Goal: Information Seeking & Learning: Learn about a topic

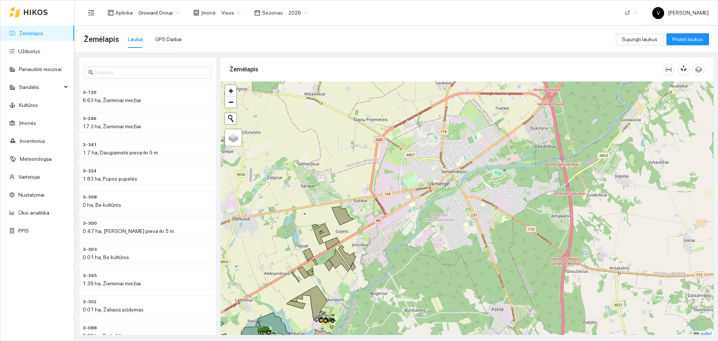
scroll to position [2, 0]
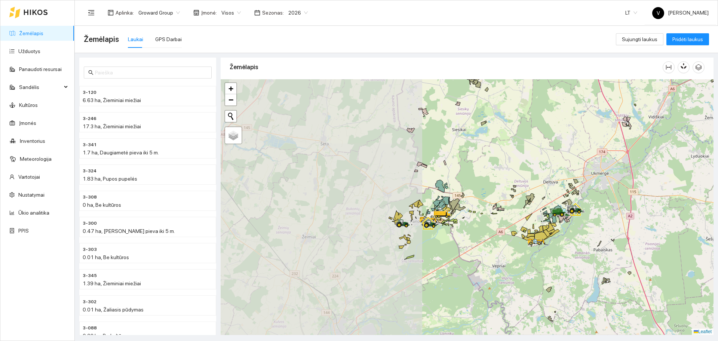
drag, startPoint x: 286, startPoint y: 234, endPoint x: 471, endPoint y: 203, distance: 188.4
click at [471, 203] on div at bounding box center [467, 207] width 493 height 256
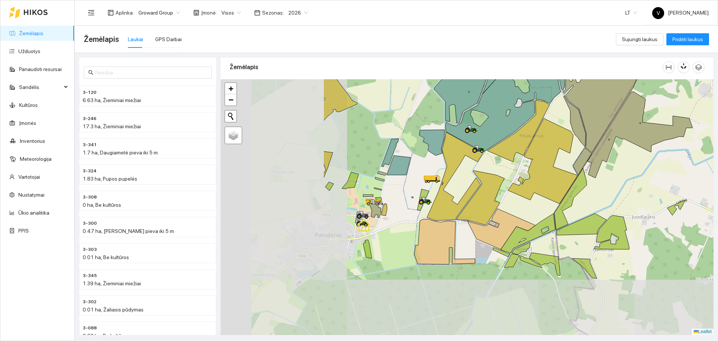
drag, startPoint x: 468, startPoint y: 236, endPoint x: 548, endPoint y: 189, distance: 93.3
click at [549, 189] on div at bounding box center [467, 207] width 493 height 256
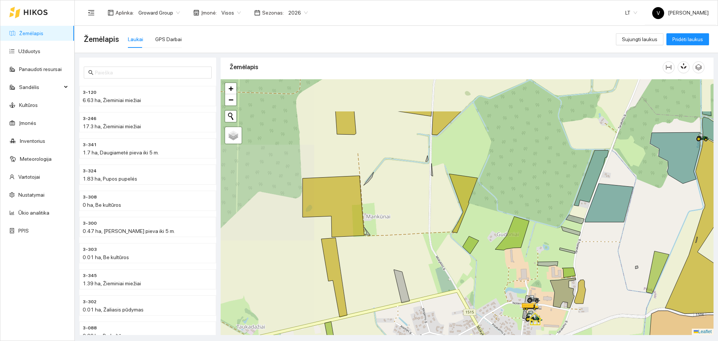
drag, startPoint x: 317, startPoint y: 210, endPoint x: 433, endPoint y: 262, distance: 127.2
click at [433, 262] on div at bounding box center [467, 207] width 493 height 256
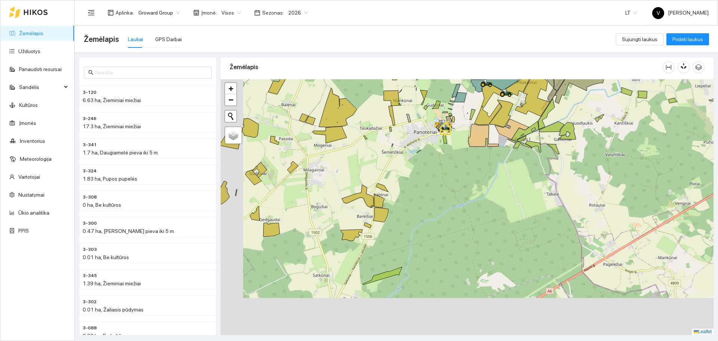
drag, startPoint x: 371, startPoint y: 280, endPoint x: 430, endPoint y: 186, distance: 111.0
click at [428, 188] on div at bounding box center [467, 207] width 493 height 256
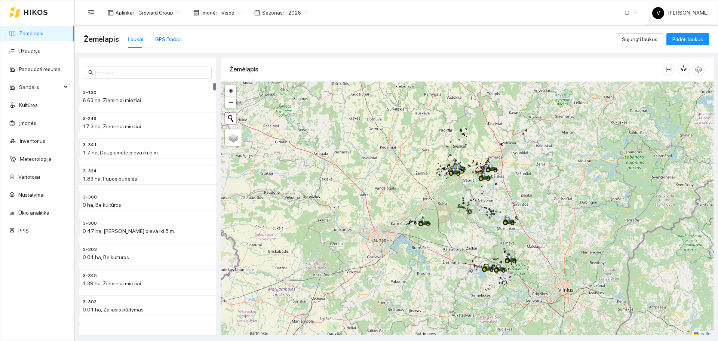
click at [163, 41] on div "GPS Darbai" at bounding box center [168, 39] width 27 height 8
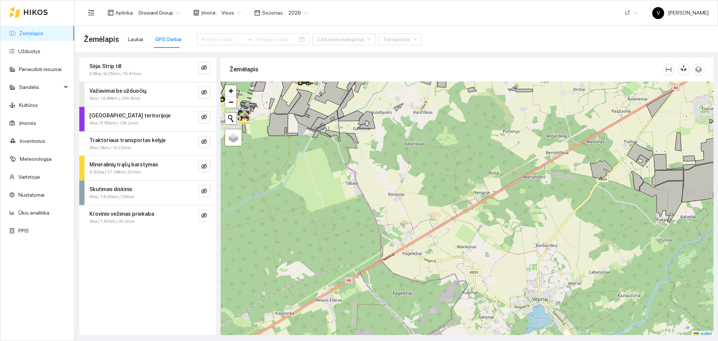
scroll to position [2, 0]
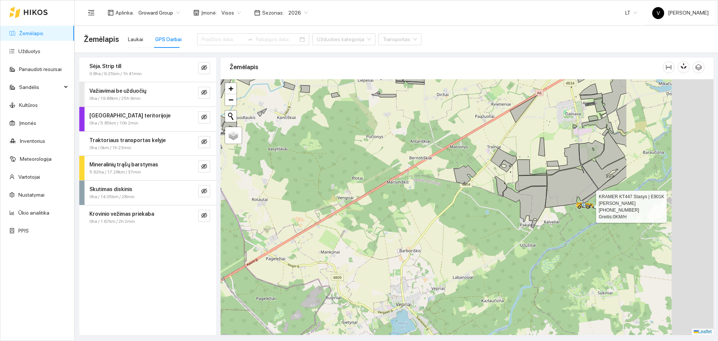
drag, startPoint x: 563, startPoint y: 168, endPoint x: 333, endPoint y: 156, distance: 230.3
click at [453, 176] on icon at bounding box center [464, 174] width 23 height 19
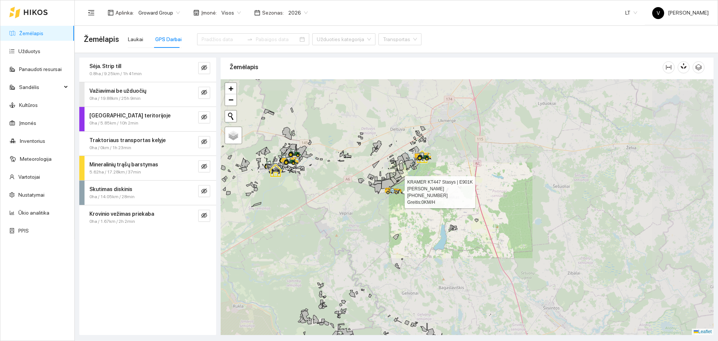
drag, startPoint x: 407, startPoint y: 279, endPoint x: 419, endPoint y: 158, distance: 121.3
click at [418, 160] on div at bounding box center [467, 207] width 493 height 256
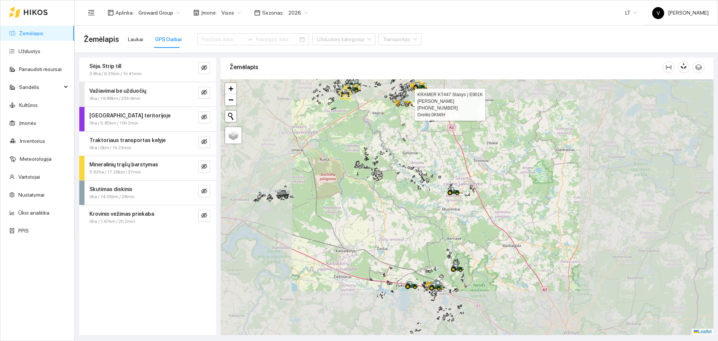
drag, startPoint x: 477, startPoint y: 251, endPoint x: 464, endPoint y: 226, distance: 27.8
click at [464, 231] on div at bounding box center [467, 207] width 493 height 256
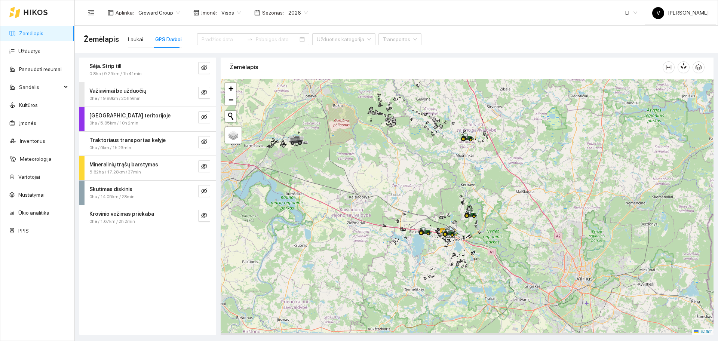
drag, startPoint x: 450, startPoint y: 259, endPoint x: 456, endPoint y: 200, distance: 59.8
click at [470, 190] on div at bounding box center [467, 207] width 493 height 256
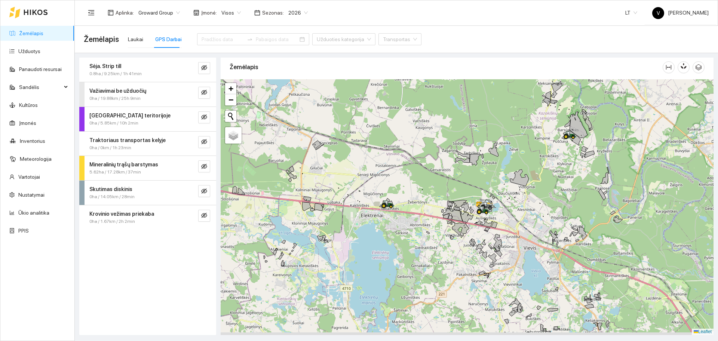
drag, startPoint x: 495, startPoint y: 194, endPoint x: 498, endPoint y: 191, distance: 4.6
click at [498, 191] on div at bounding box center [467, 207] width 493 height 256
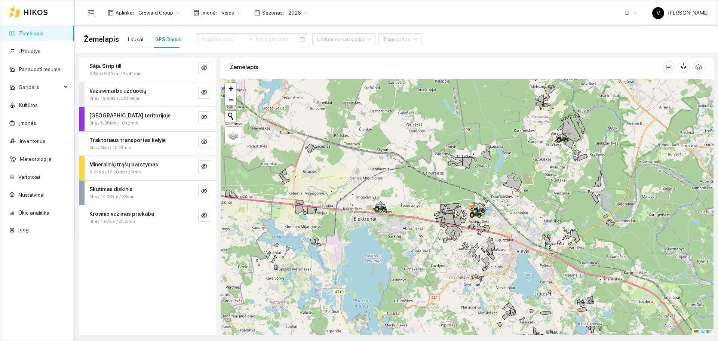
drag, startPoint x: 569, startPoint y: 151, endPoint x: 527, endPoint y: 181, distance: 52.0
click at [528, 181] on div at bounding box center [467, 207] width 493 height 256
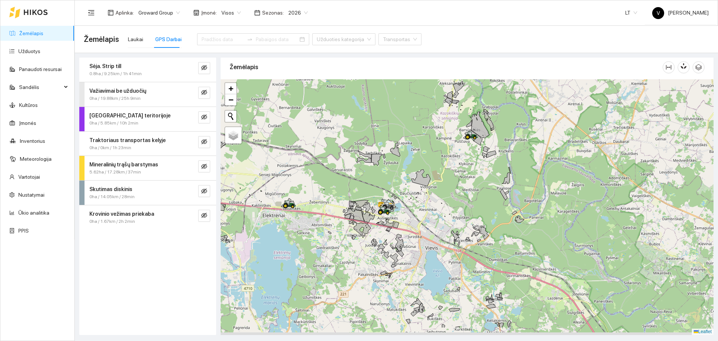
drag, startPoint x: 415, startPoint y: 215, endPoint x: 472, endPoint y: 169, distance: 73.7
click at [472, 169] on div at bounding box center [467, 207] width 493 height 256
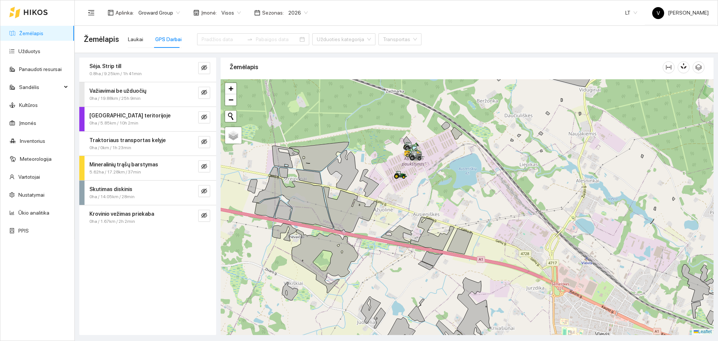
drag, startPoint x: 382, startPoint y: 155, endPoint x: 416, endPoint y: 164, distance: 35.1
click at [416, 171] on div at bounding box center [467, 207] width 493 height 256
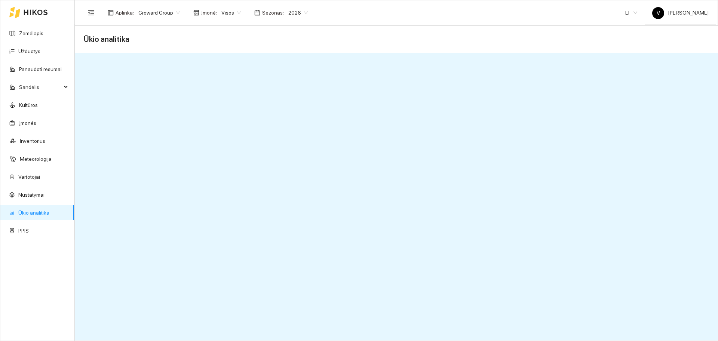
click at [222, 15] on span "Visos" at bounding box center [230, 12] width 19 height 11
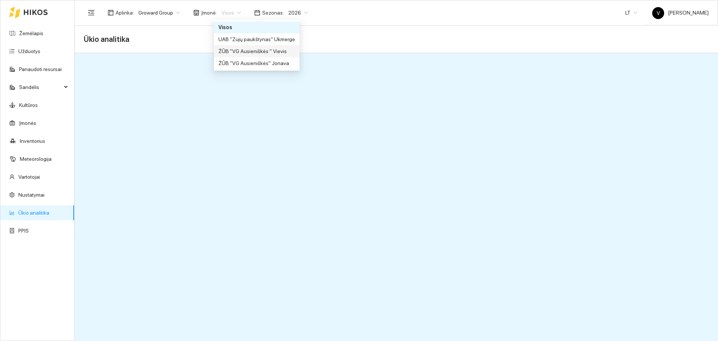
click at [244, 50] on div "ŽŪB "VG Ausieniškės " Vievis" at bounding box center [256, 51] width 77 height 8
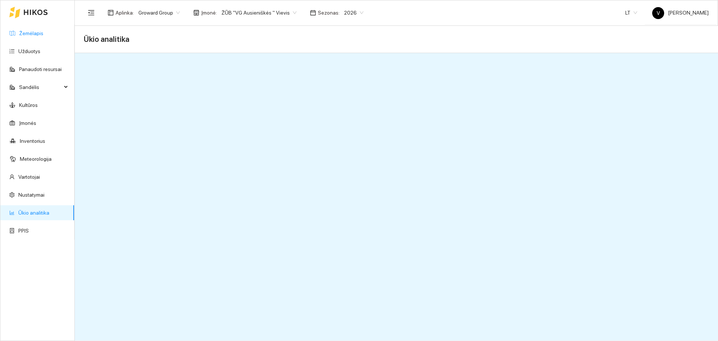
click at [43, 36] on link "Žemėlapis" at bounding box center [31, 33] width 24 height 6
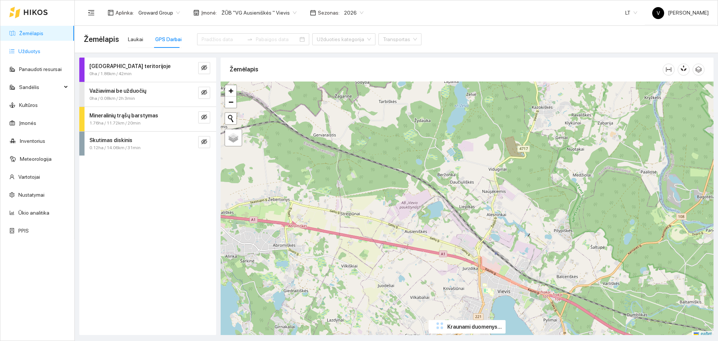
click at [40, 51] on link "Užduotys" at bounding box center [29, 51] width 22 height 6
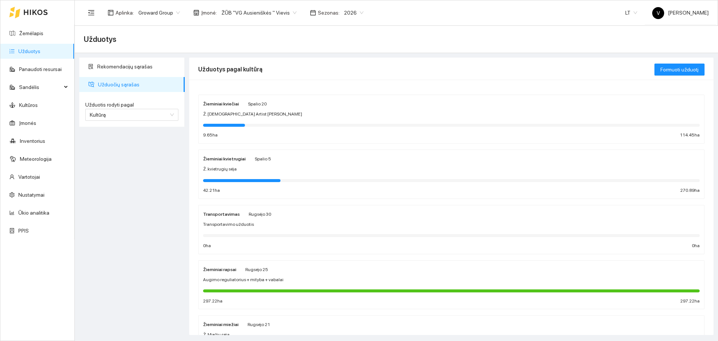
click at [223, 168] on span "Ž. kvietrugių sėja" at bounding box center [220, 169] width 34 height 7
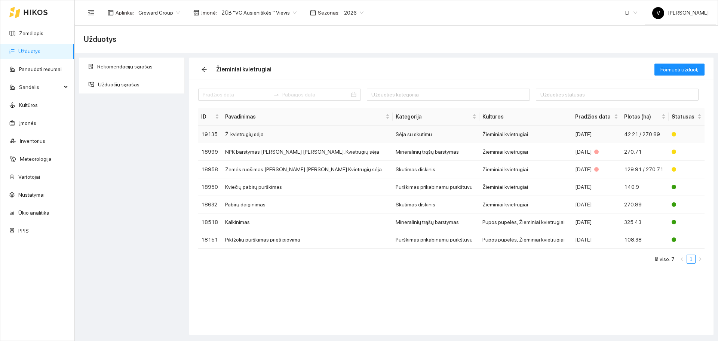
click at [246, 136] on td "Ž. kvietrugių sėja" at bounding box center [307, 135] width 170 height 18
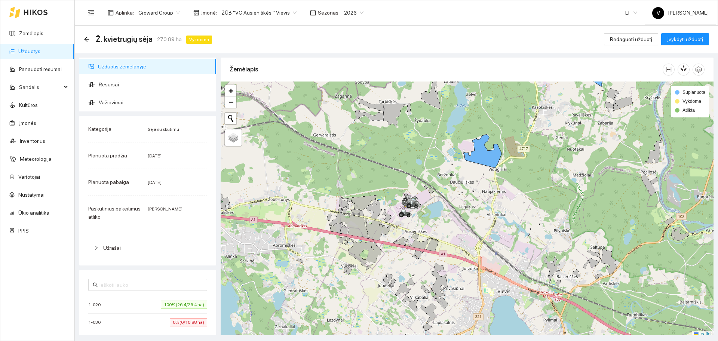
scroll to position [2, 0]
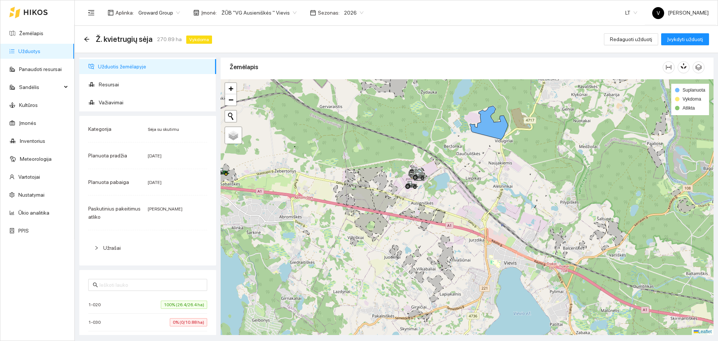
drag, startPoint x: 483, startPoint y: 212, endPoint x: 490, endPoint y: 185, distance: 26.9
click at [490, 185] on div at bounding box center [467, 207] width 493 height 256
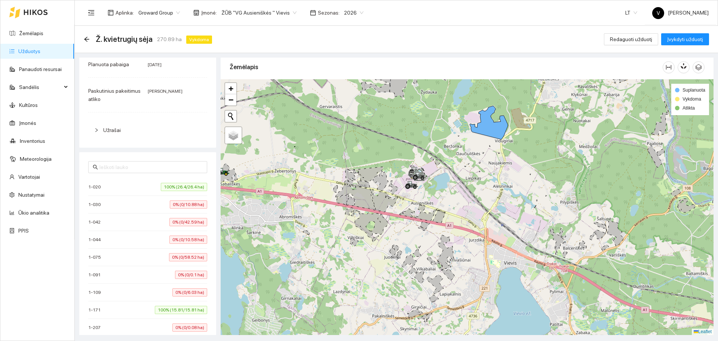
scroll to position [140, 0]
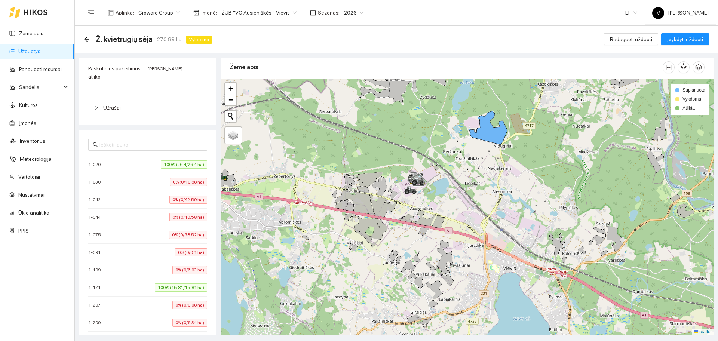
drag, startPoint x: 474, startPoint y: 190, endPoint x: 467, endPoint y: 203, distance: 14.4
click at [467, 203] on div at bounding box center [467, 207] width 493 height 256
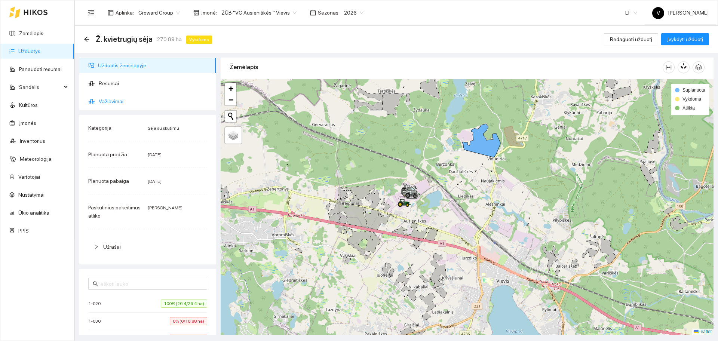
scroll to position [0, 0]
click at [116, 103] on span "Važiavimai" at bounding box center [154, 102] width 111 height 15
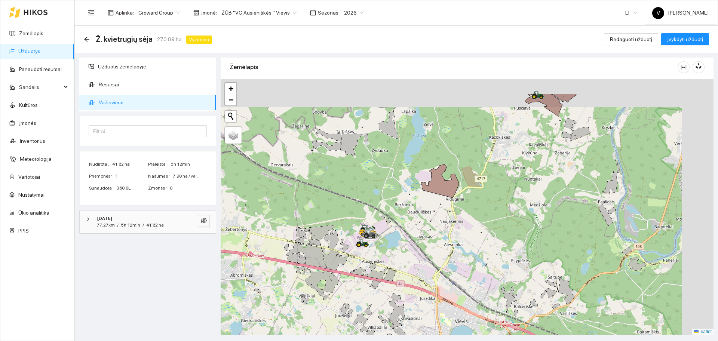
drag, startPoint x: 538, startPoint y: 163, endPoint x: 484, endPoint y: 219, distance: 77.5
click at [484, 219] on div at bounding box center [467, 207] width 493 height 256
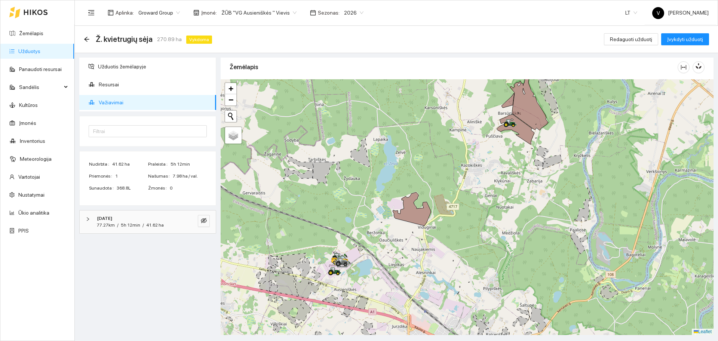
drag, startPoint x: 536, startPoint y: 154, endPoint x: 472, endPoint y: 215, distance: 87.8
click at [472, 215] on div at bounding box center [467, 207] width 493 height 256
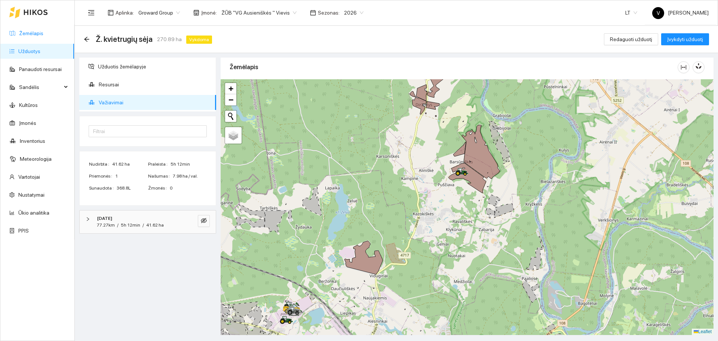
click at [32, 33] on link "Žemėlapis" at bounding box center [31, 33] width 24 height 6
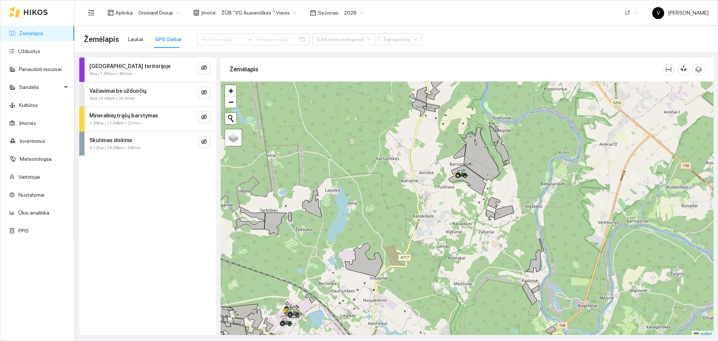
click at [33, 31] on link "Žemėlapis" at bounding box center [31, 33] width 24 height 6
click at [172, 42] on div "GPS Darbai" at bounding box center [168, 39] width 27 height 8
click at [27, 53] on link "Užduotys" at bounding box center [29, 51] width 22 height 6
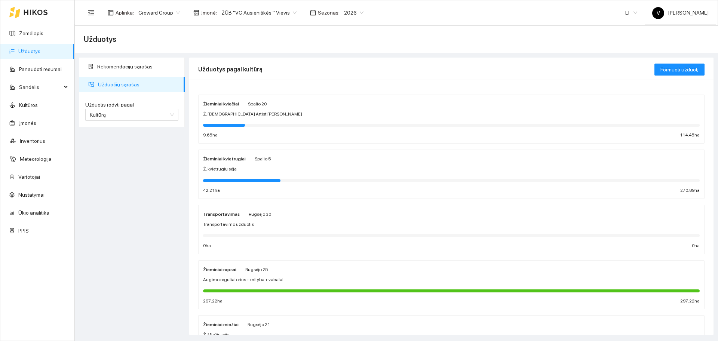
scroll to position [47, 0]
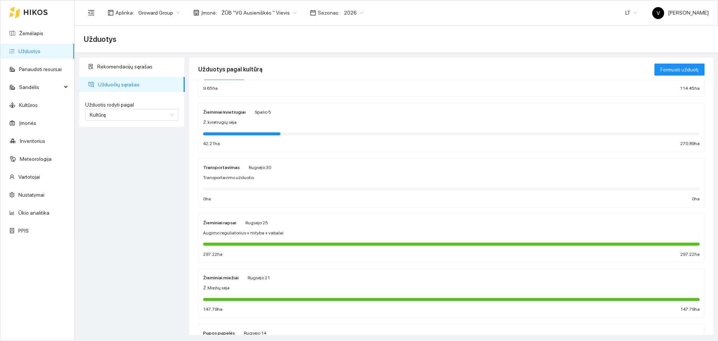
click at [230, 115] on div "Žieminiai kvietrugiai" at bounding box center [224, 112] width 43 height 8
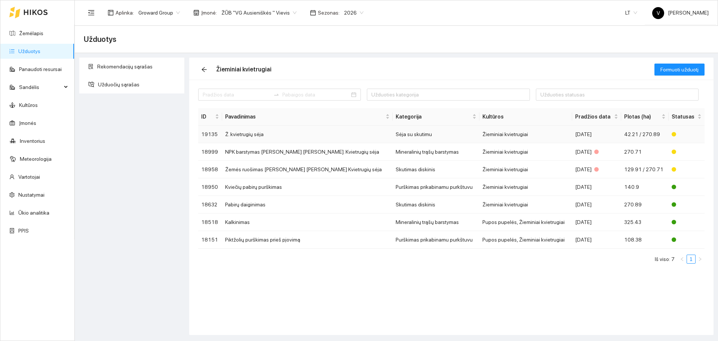
click at [245, 136] on td "Ž. kvietrugių sėja" at bounding box center [307, 135] width 170 height 18
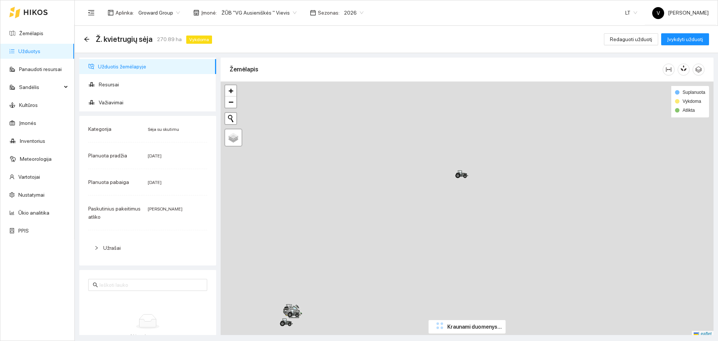
click at [462, 235] on div at bounding box center [467, 210] width 493 height 256
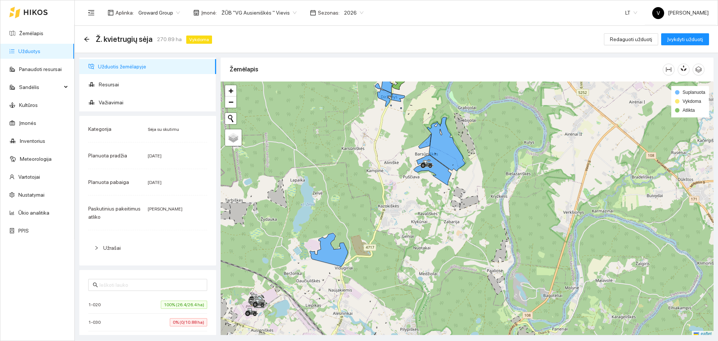
scroll to position [2, 0]
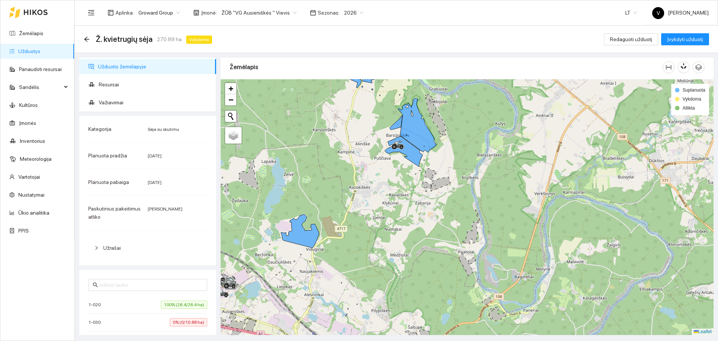
drag, startPoint x: 465, startPoint y: 263, endPoint x: 436, endPoint y: 246, distance: 33.2
click at [436, 246] on div at bounding box center [467, 207] width 493 height 256
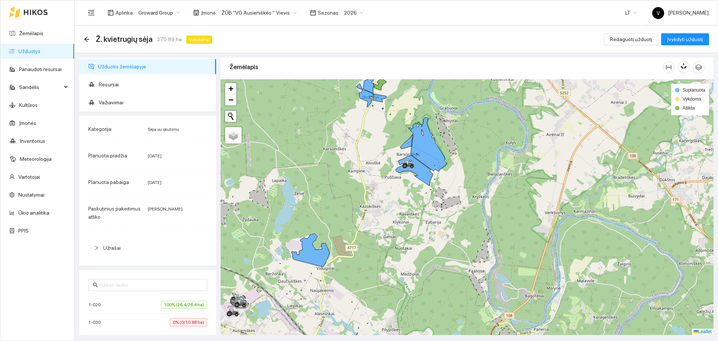
drag, startPoint x: 383, startPoint y: 189, endPoint x: 394, endPoint y: 208, distance: 21.8
click at [394, 208] on div at bounding box center [467, 207] width 493 height 256
click at [108, 99] on span "Važiavimai" at bounding box center [154, 102] width 111 height 15
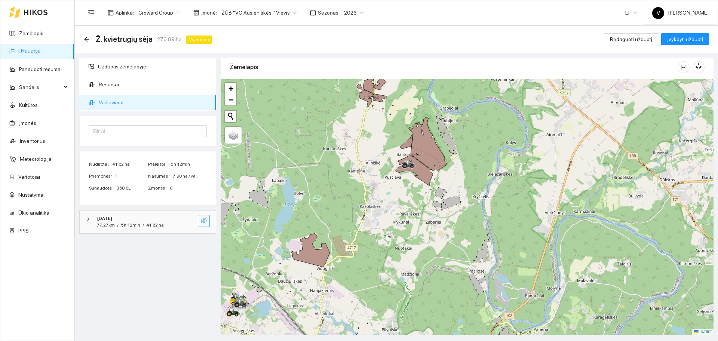
click at [206, 221] on icon "eye-invisible" at bounding box center [204, 220] width 6 height 5
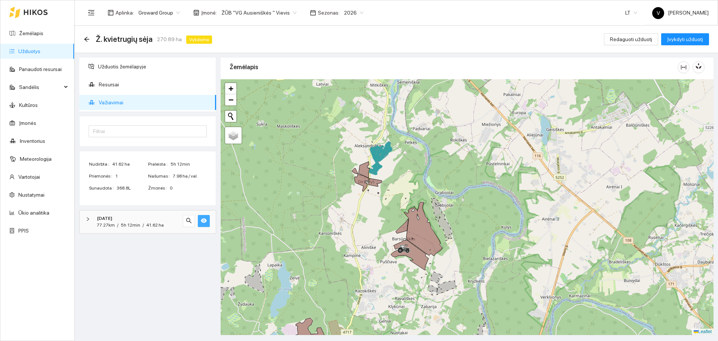
drag, startPoint x: 346, startPoint y: 165, endPoint x: 344, endPoint y: 236, distance: 70.3
click at [344, 236] on div at bounding box center [467, 207] width 493 height 256
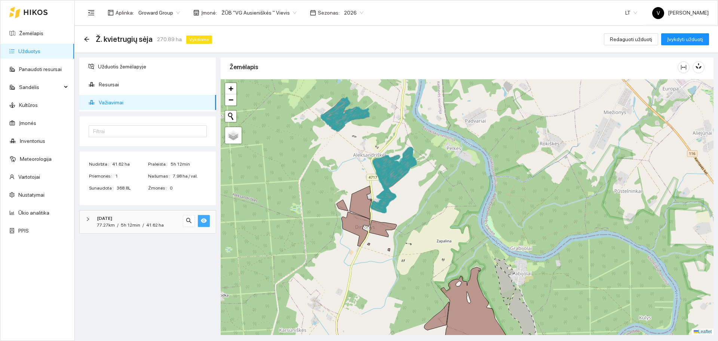
drag, startPoint x: 351, startPoint y: 139, endPoint x: 355, endPoint y: 158, distance: 19.1
click at [355, 158] on div at bounding box center [467, 207] width 493 height 256
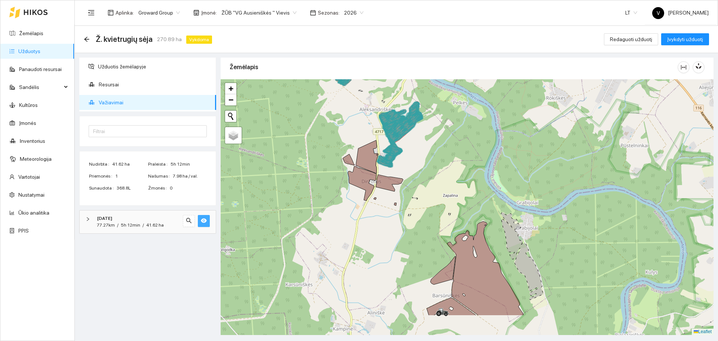
drag, startPoint x: 327, startPoint y: 174, endPoint x: 331, endPoint y: 150, distance: 25.0
click at [331, 150] on div at bounding box center [467, 207] width 493 height 256
drag, startPoint x: 353, startPoint y: 225, endPoint x: 361, endPoint y: 182, distance: 43.8
click at [361, 182] on div at bounding box center [467, 207] width 493 height 256
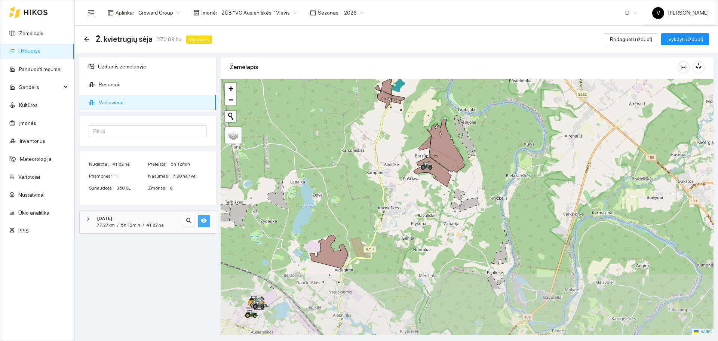
drag, startPoint x: 368, startPoint y: 258, endPoint x: 394, endPoint y: 182, distance: 80.8
click at [394, 182] on div at bounding box center [467, 207] width 493 height 256
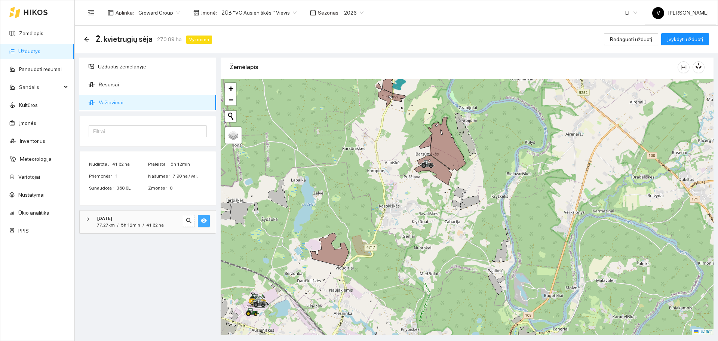
drag, startPoint x: 374, startPoint y: 206, endPoint x: 379, endPoint y: 220, distance: 14.8
click at [379, 220] on div at bounding box center [467, 207] width 493 height 256
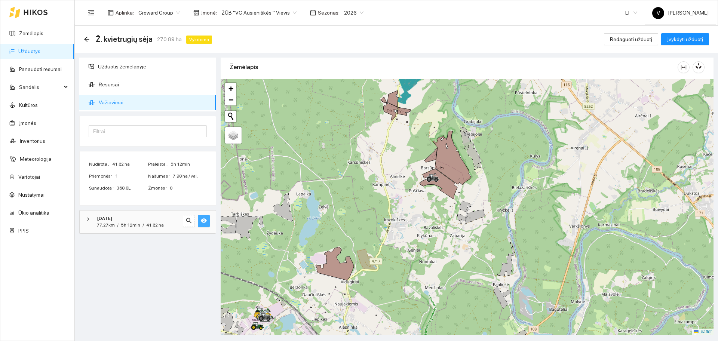
click at [207, 221] on button "button" at bounding box center [204, 221] width 12 height 12
click at [203, 228] on div "[DATE] 77.27km / 5h 12min / 41.62 ha" at bounding box center [148, 221] width 136 height 23
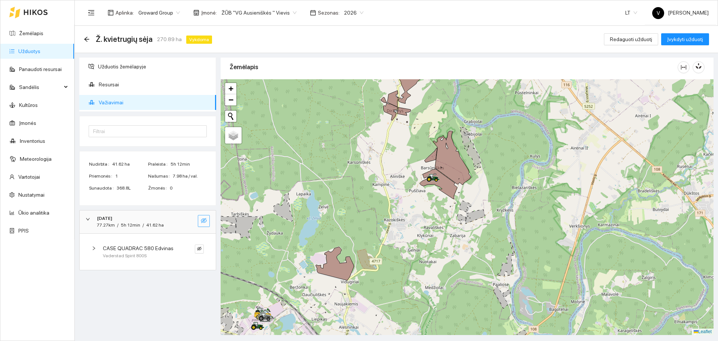
click at [203, 220] on icon "eye-invisible" at bounding box center [204, 220] width 6 height 5
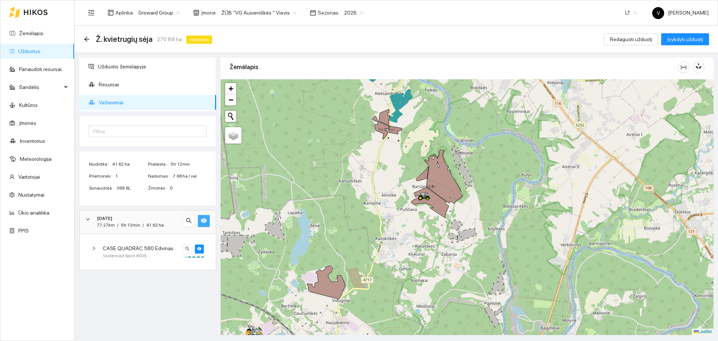
drag, startPoint x: 488, startPoint y: 134, endPoint x: 480, endPoint y: 153, distance: 20.6
click at [480, 153] on div at bounding box center [467, 207] width 493 height 256
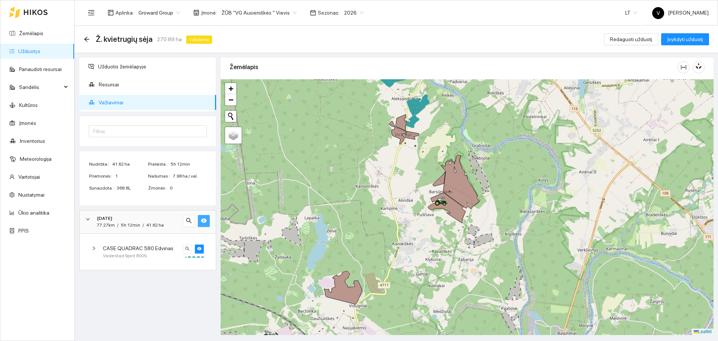
drag, startPoint x: 470, startPoint y: 100, endPoint x: 501, endPoint y: 128, distance: 41.5
click at [499, 75] on div "Žemėlapis" at bounding box center [467, 193] width 493 height 277
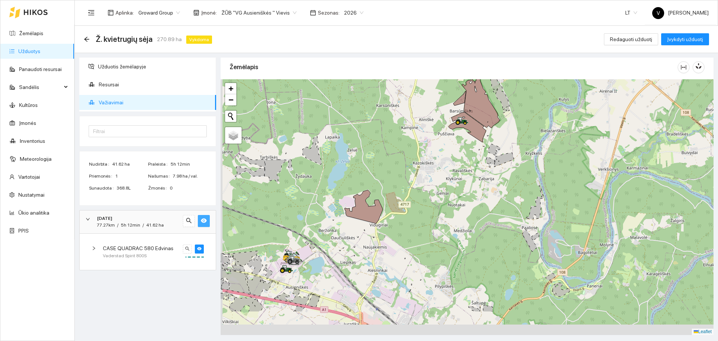
drag, startPoint x: 487, startPoint y: 212, endPoint x: 502, endPoint y: 158, distance: 56.2
click at [502, 158] on div at bounding box center [467, 207] width 493 height 256
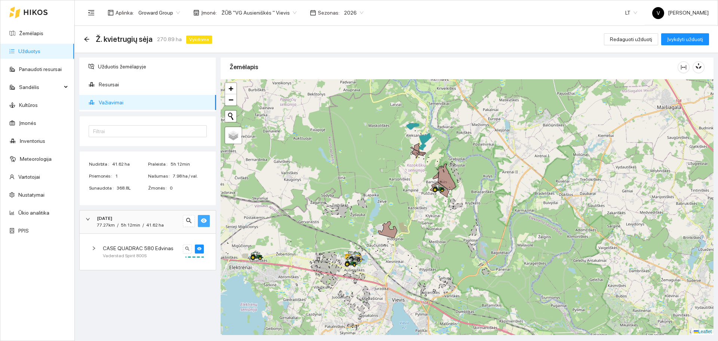
drag, startPoint x: 507, startPoint y: 140, endPoint x: 465, endPoint y: 209, distance: 80.9
click at [465, 209] on div at bounding box center [467, 207] width 493 height 256
click at [35, 51] on link "Užduotys" at bounding box center [29, 51] width 22 height 6
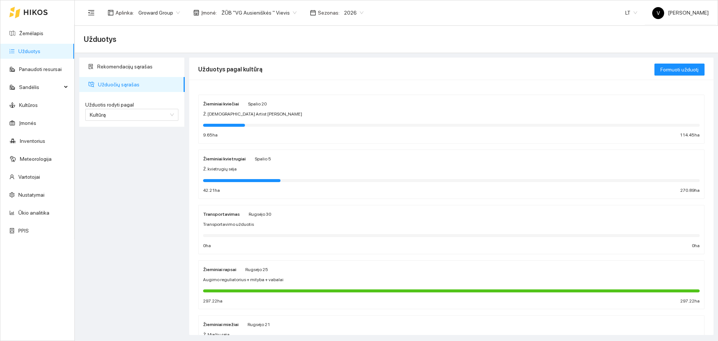
click at [221, 114] on span "Ž. [DEMOGRAPHIC_DATA] Artist [PERSON_NAME]" at bounding box center [252, 114] width 99 height 7
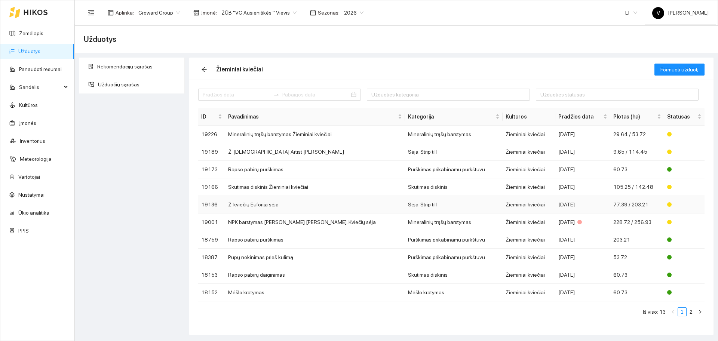
click at [291, 210] on td "Ž. kviečių Euforija sėja" at bounding box center [315, 205] width 180 height 18
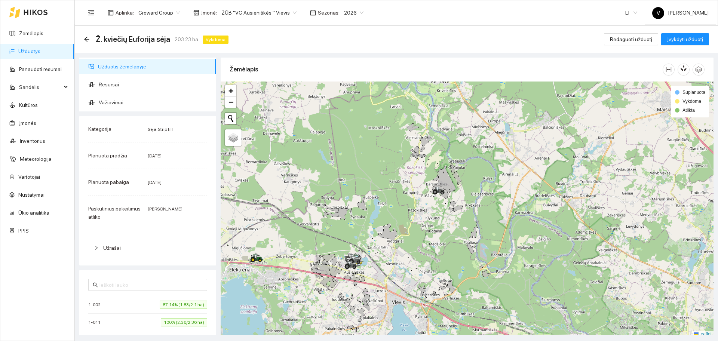
scroll to position [2, 0]
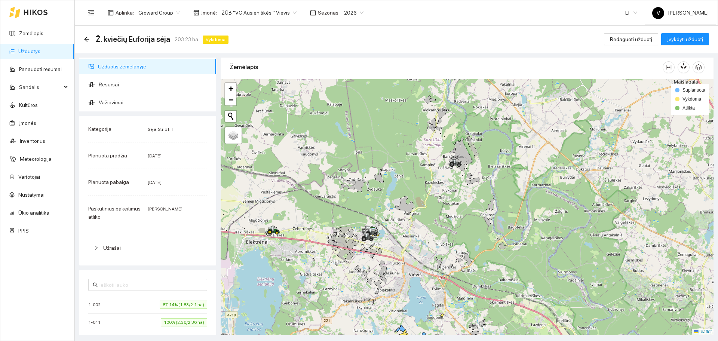
drag, startPoint x: 399, startPoint y: 264, endPoint x: 413, endPoint y: 243, distance: 25.7
click at [413, 243] on div at bounding box center [467, 207] width 493 height 256
click at [111, 101] on span "Važiavimai" at bounding box center [154, 102] width 111 height 15
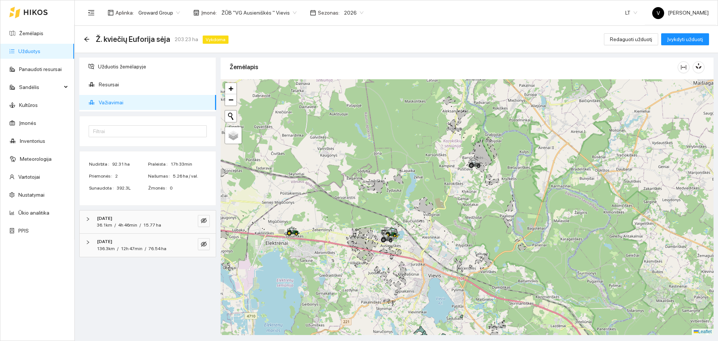
drag, startPoint x: 380, startPoint y: 225, endPoint x: 399, endPoint y: 227, distance: 19.5
click at [399, 227] on div at bounding box center [467, 207] width 493 height 256
click at [207, 218] on button "button" at bounding box center [204, 221] width 12 height 12
click at [203, 243] on icon "eye-invisible" at bounding box center [204, 244] width 6 height 5
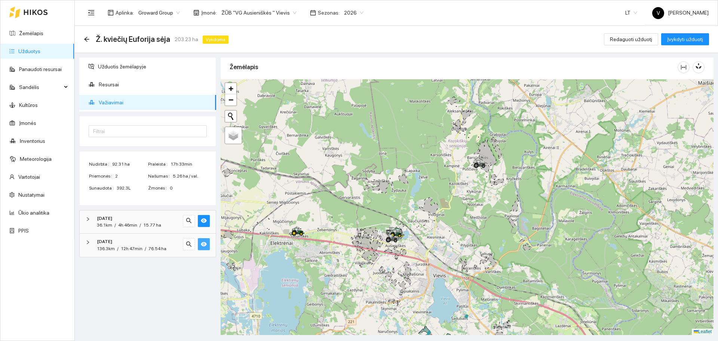
drag, startPoint x: 368, startPoint y: 221, endPoint x: 459, endPoint y: 157, distance: 110.4
click at [459, 158] on div at bounding box center [467, 207] width 493 height 256
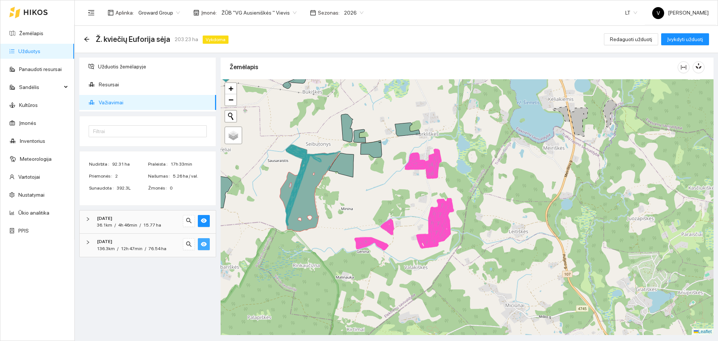
drag, startPoint x: 511, startPoint y: 185, endPoint x: 391, endPoint y: 199, distance: 121.2
click at [391, 199] on div at bounding box center [467, 207] width 493 height 256
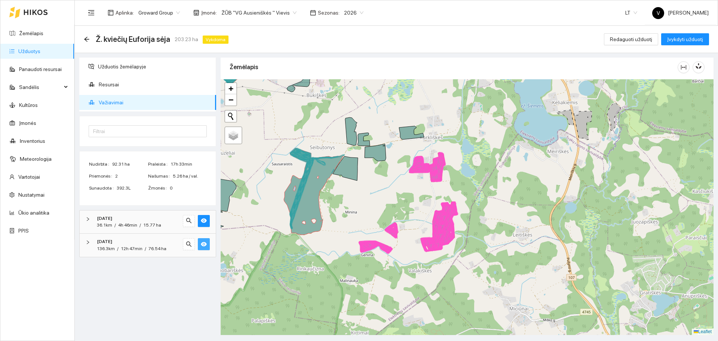
click at [358, 199] on div at bounding box center [467, 207] width 493 height 256
click at [36, 49] on link "Užduotys" at bounding box center [29, 51] width 22 height 6
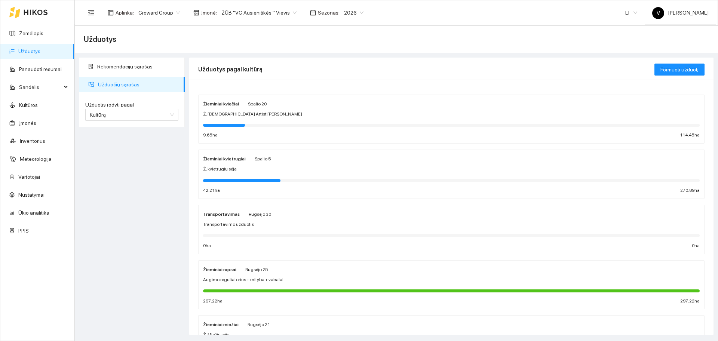
click at [222, 107] on div "Žieminiai kviečiai" at bounding box center [221, 103] width 36 height 8
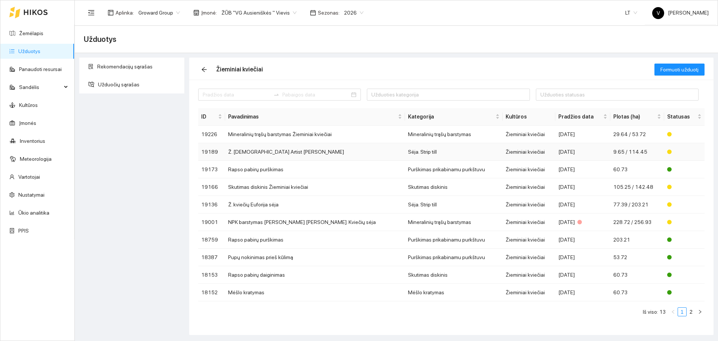
click at [253, 153] on td "Ž. [DEMOGRAPHIC_DATA] Artist [PERSON_NAME]" at bounding box center [315, 152] width 180 height 18
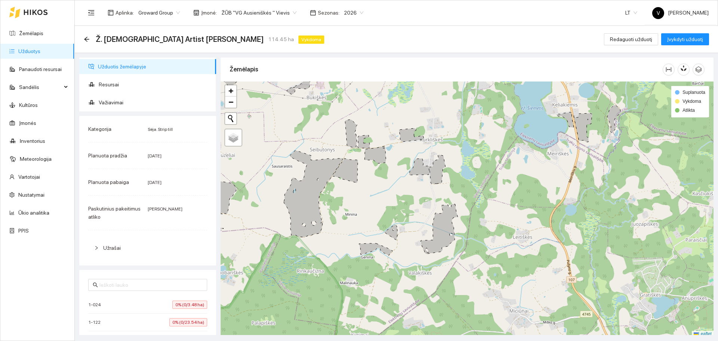
scroll to position [2, 0]
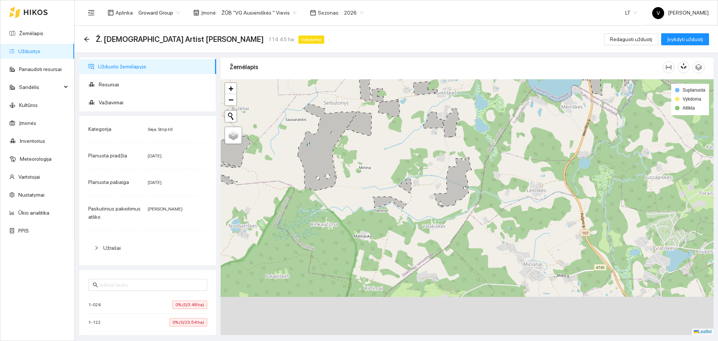
drag, startPoint x: 448, startPoint y: 237, endPoint x: 430, endPoint y: 233, distance: 18.0
click at [448, 234] on div at bounding box center [467, 207] width 493 height 256
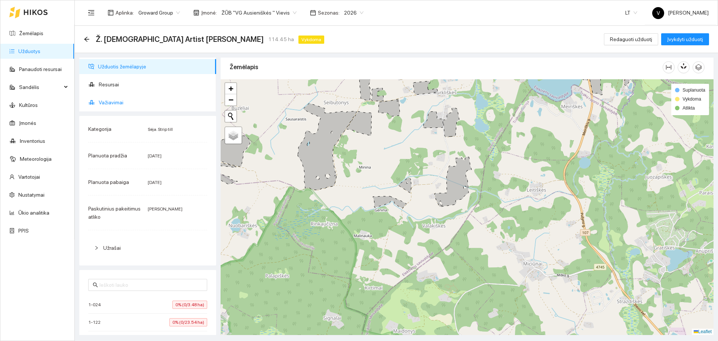
click at [106, 102] on span "Važiavimai" at bounding box center [154, 102] width 111 height 15
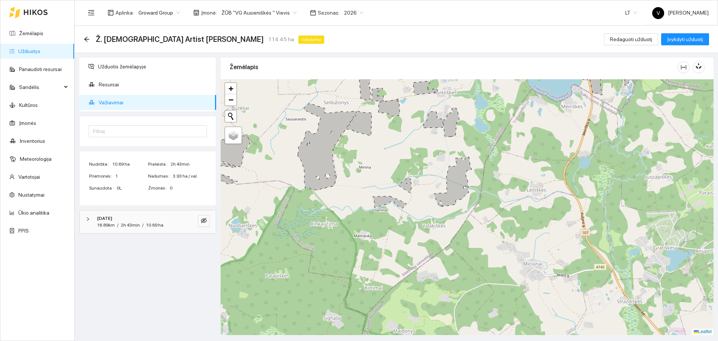
drag, startPoint x: 449, startPoint y: 233, endPoint x: 465, endPoint y: 189, distance: 46.6
click at [463, 193] on div at bounding box center [467, 207] width 493 height 256
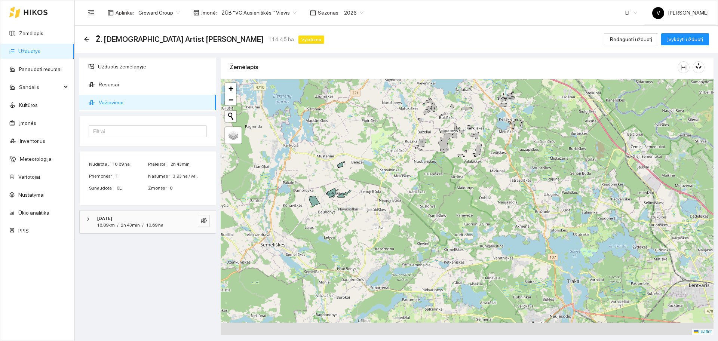
drag, startPoint x: 477, startPoint y: 244, endPoint x: 480, endPoint y: 239, distance: 6.0
click at [480, 239] on div at bounding box center [467, 207] width 493 height 256
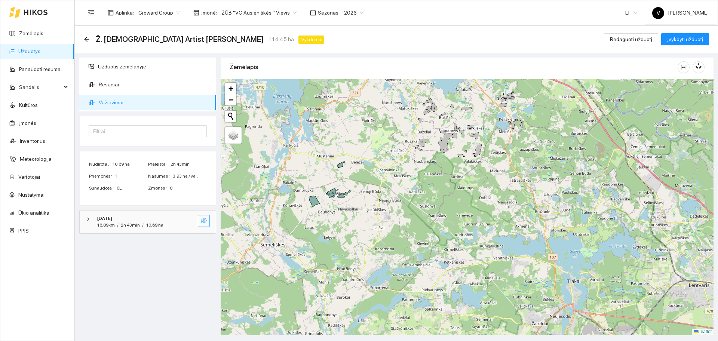
click at [207, 221] on button "button" at bounding box center [204, 221] width 12 height 12
drag, startPoint x: 353, startPoint y: 241, endPoint x: 398, endPoint y: 200, distance: 60.9
click at [398, 200] on div at bounding box center [467, 207] width 493 height 256
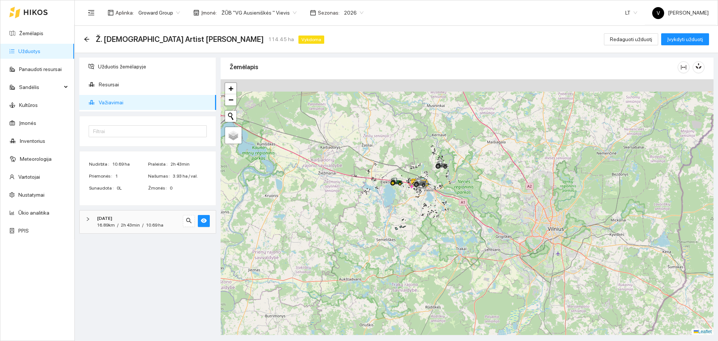
drag, startPoint x: 413, startPoint y: 184, endPoint x: 419, endPoint y: 226, distance: 42.7
click at [419, 225] on div at bounding box center [467, 207] width 493 height 256
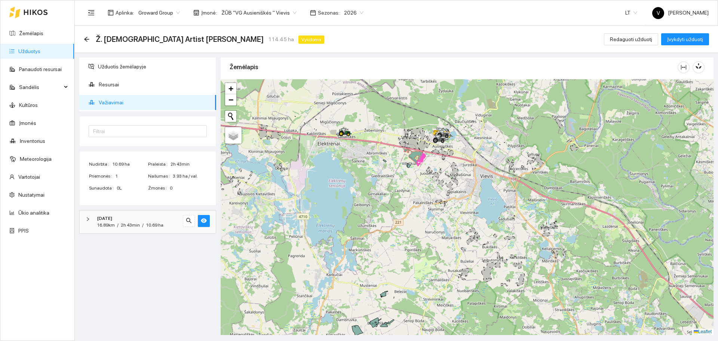
drag, startPoint x: 426, startPoint y: 170, endPoint x: 414, endPoint y: 242, distance: 73.5
click at [414, 243] on div at bounding box center [467, 207] width 493 height 256
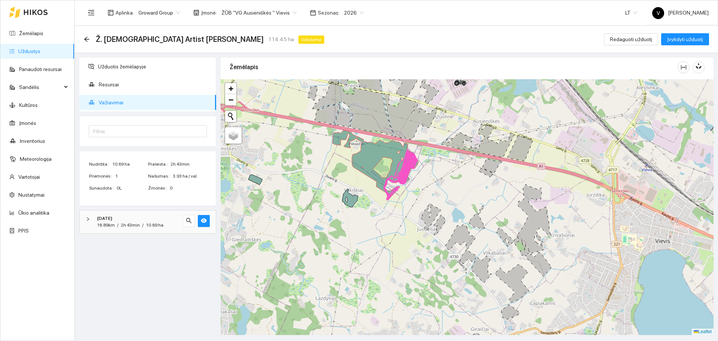
drag, startPoint x: 421, startPoint y: 179, endPoint x: 428, endPoint y: 190, distance: 12.8
click at [428, 190] on div at bounding box center [467, 207] width 493 height 256
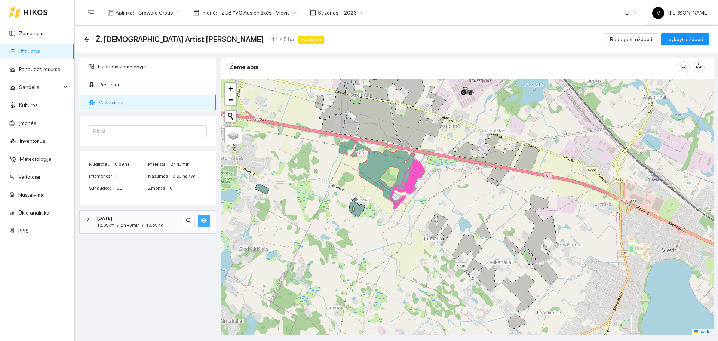
click at [203, 220] on icon "eye" at bounding box center [204, 221] width 6 height 6
drag, startPoint x: 375, startPoint y: 232, endPoint x: 382, endPoint y: 229, distance: 8.1
click at [382, 229] on div at bounding box center [467, 207] width 493 height 256
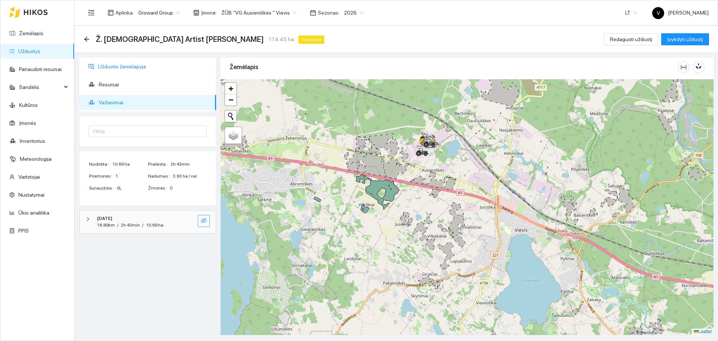
click at [120, 67] on span "Užduotis žemėlapyje" at bounding box center [154, 66] width 112 height 15
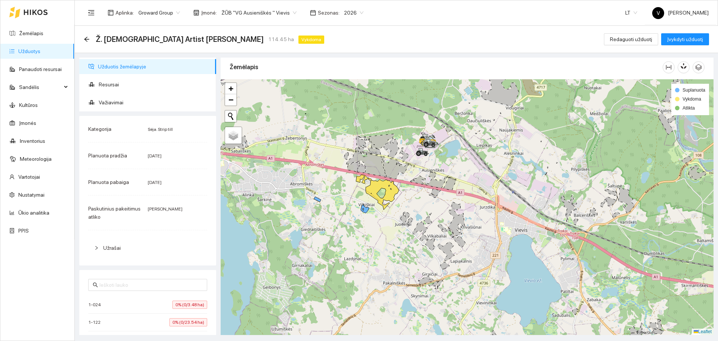
click at [40, 51] on link "Užduotys" at bounding box center [29, 51] width 22 height 6
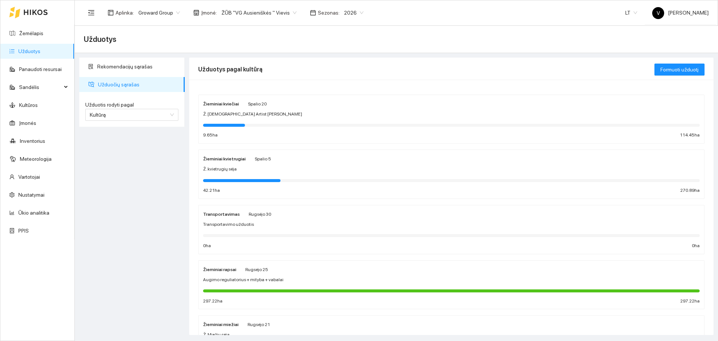
click at [220, 104] on strong "Žieminiai kviečiai" at bounding box center [221, 103] width 36 height 5
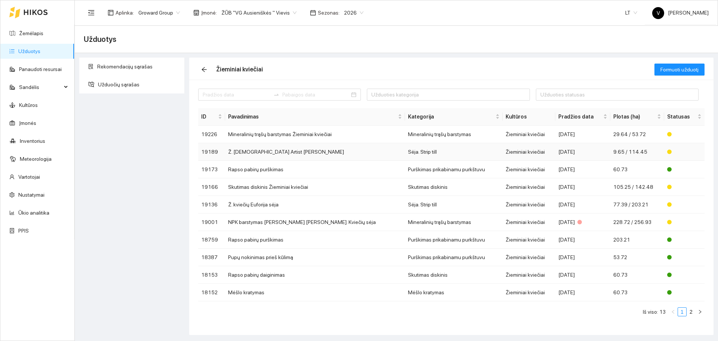
click at [278, 154] on td "Ž. [DEMOGRAPHIC_DATA] Artist [PERSON_NAME]" at bounding box center [315, 152] width 180 height 18
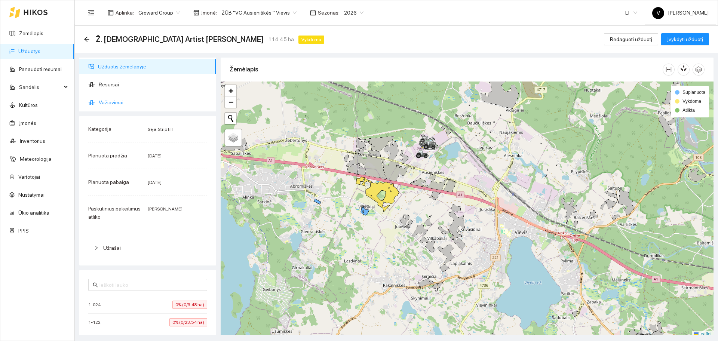
click at [111, 104] on span "Važiavimai" at bounding box center [154, 102] width 111 height 15
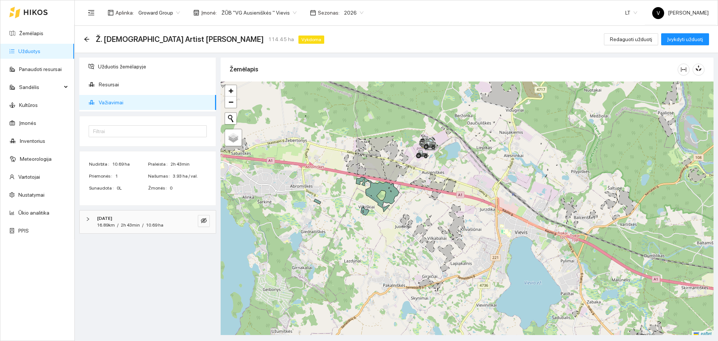
click at [127, 102] on span "Važiavimai" at bounding box center [154, 102] width 111 height 15
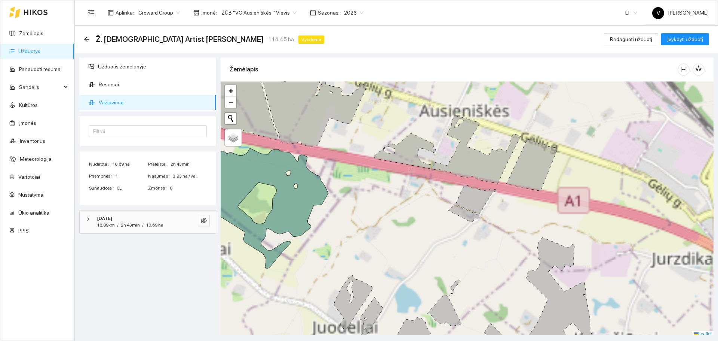
scroll to position [2, 0]
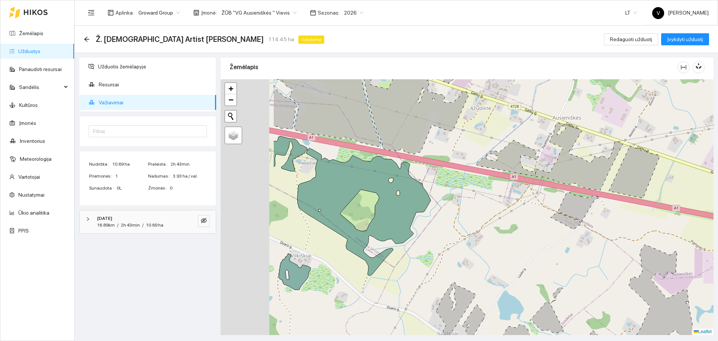
drag, startPoint x: 356, startPoint y: 195, endPoint x: 502, endPoint y: 204, distance: 145.7
click at [502, 204] on div at bounding box center [467, 207] width 493 height 256
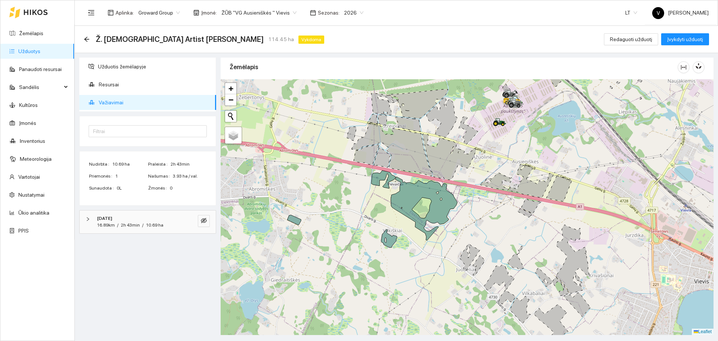
click at [108, 103] on span "Važiavimai" at bounding box center [154, 102] width 111 height 15
click at [204, 222] on icon "eye-invisible" at bounding box center [204, 221] width 6 height 6
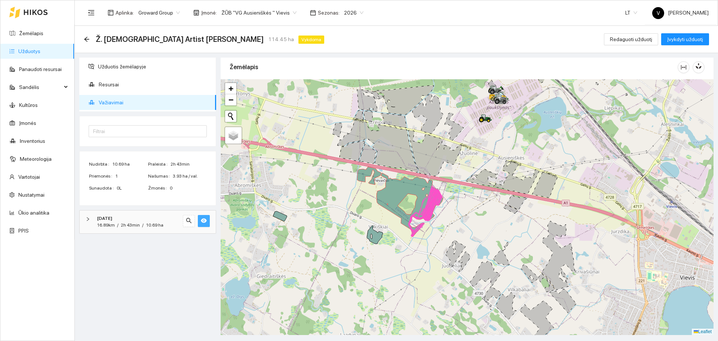
drag, startPoint x: 527, startPoint y: 239, endPoint x: 513, endPoint y: 235, distance: 15.1
click at [513, 235] on div at bounding box center [467, 207] width 493 height 256
click at [31, 33] on link "Žemėlapis" at bounding box center [31, 33] width 24 height 6
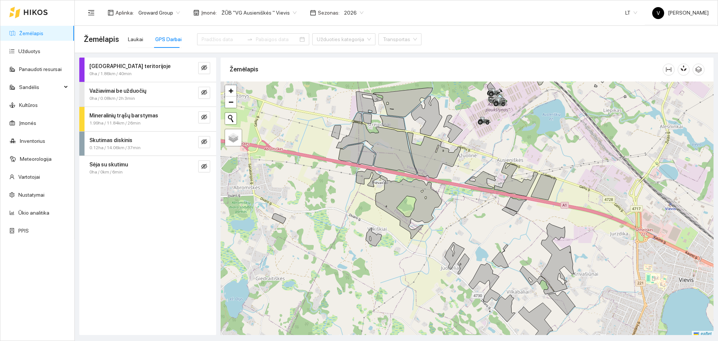
click at [36, 32] on link "Žemėlapis" at bounding box center [31, 33] width 24 height 6
click at [33, 54] on link "Užduotys" at bounding box center [29, 51] width 22 height 6
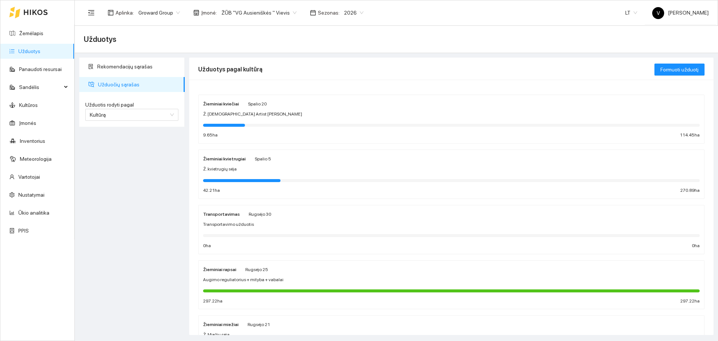
click at [227, 161] on strong "Žieminiai kvietrugiai" at bounding box center [224, 158] width 43 height 5
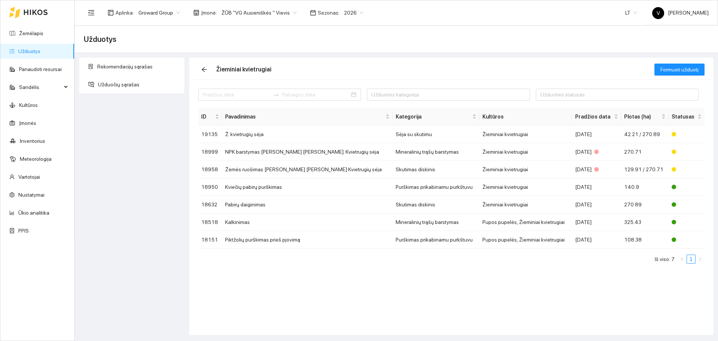
click at [30, 50] on link "Užduotys" at bounding box center [29, 51] width 22 height 6
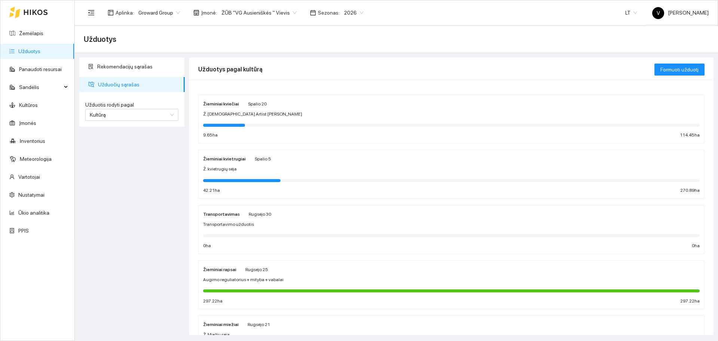
click at [227, 106] on strong "Žieminiai kviečiai" at bounding box center [221, 103] width 36 height 5
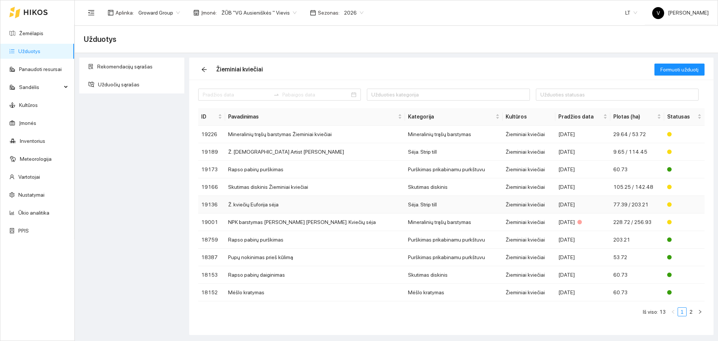
click at [259, 204] on td "Ž. kviečių Euforija sėja" at bounding box center [315, 205] width 180 height 18
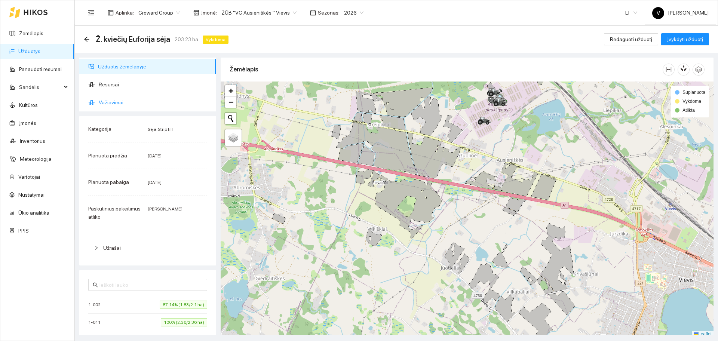
click at [113, 102] on span "Važiavimai" at bounding box center [154, 102] width 111 height 15
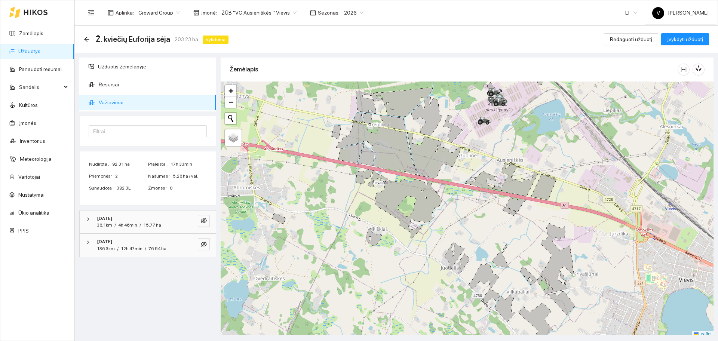
scroll to position [2, 0]
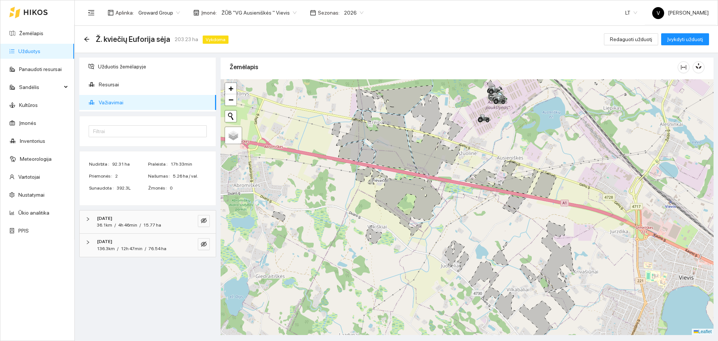
click at [452, 221] on div at bounding box center [467, 207] width 493 height 256
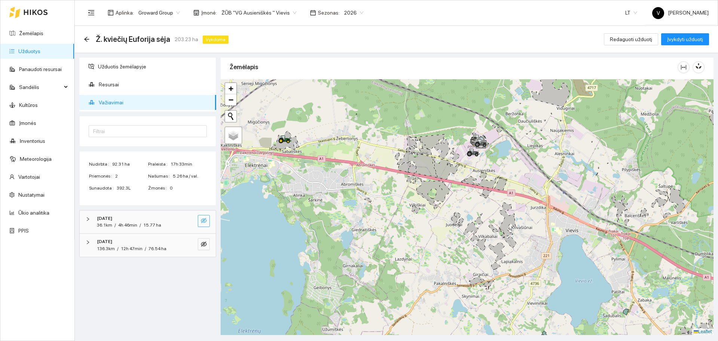
drag, startPoint x: 200, startPoint y: 220, endPoint x: 202, endPoint y: 235, distance: 14.6
click at [201, 221] on button "button" at bounding box center [204, 221] width 12 height 12
click at [205, 244] on icon "eye-invisible" at bounding box center [204, 244] width 6 height 6
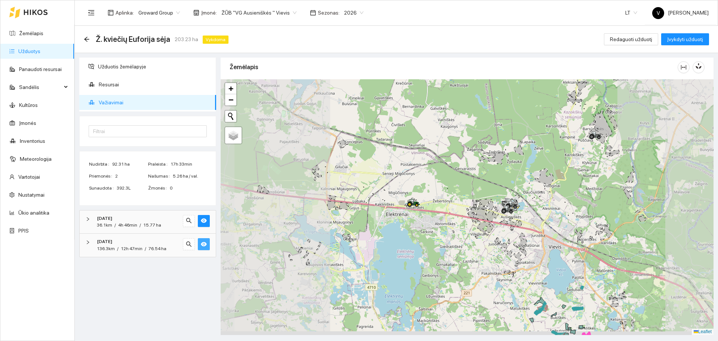
drag, startPoint x: 529, startPoint y: 298, endPoint x: 488, endPoint y: 174, distance: 130.3
click at [488, 174] on div at bounding box center [467, 207] width 493 height 256
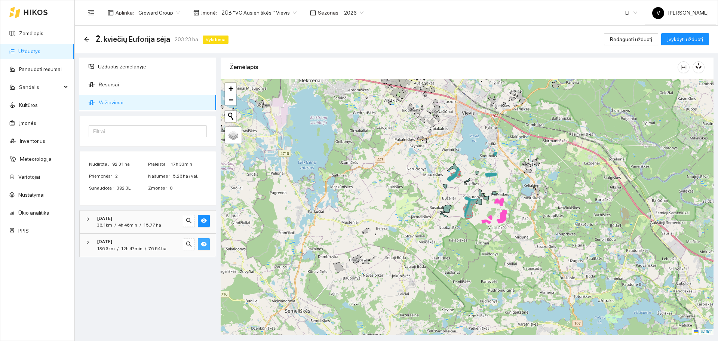
drag, startPoint x: 555, startPoint y: 248, endPoint x: 525, endPoint y: 248, distance: 30.3
click at [525, 248] on div at bounding box center [467, 207] width 493 height 256
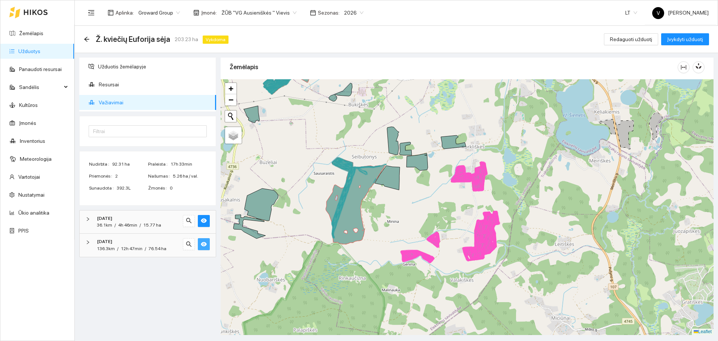
drag, startPoint x: 595, startPoint y: 242, endPoint x: 545, endPoint y: 215, distance: 56.4
click at [546, 215] on div at bounding box center [467, 207] width 493 height 256
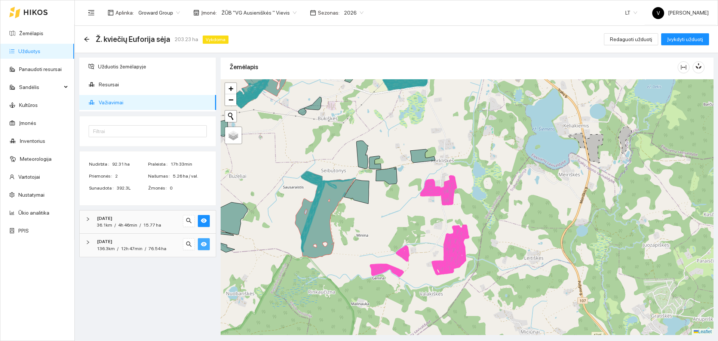
drag, startPoint x: 443, startPoint y: 200, endPoint x: 425, endPoint y: 215, distance: 23.6
click at [425, 215] on div at bounding box center [467, 207] width 493 height 256
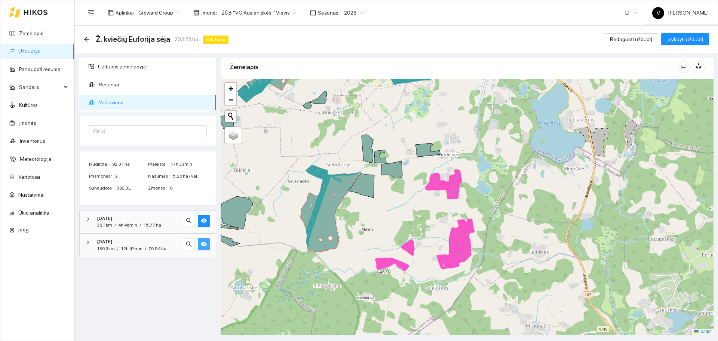
drag, startPoint x: 434, startPoint y: 228, endPoint x: 440, endPoint y: 222, distance: 8.5
click at [440, 222] on div at bounding box center [467, 207] width 493 height 256
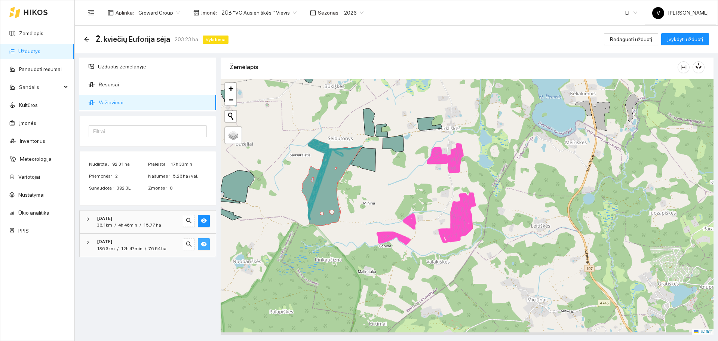
drag, startPoint x: 467, startPoint y: 272, endPoint x: 469, endPoint y: 246, distance: 26.2
click at [469, 246] on div at bounding box center [467, 207] width 493 height 256
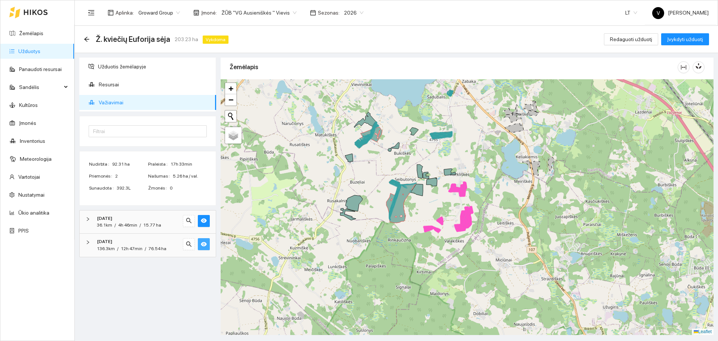
drag, startPoint x: 514, startPoint y: 201, endPoint x: 503, endPoint y: 199, distance: 10.6
click at [503, 199] on div at bounding box center [467, 207] width 493 height 256
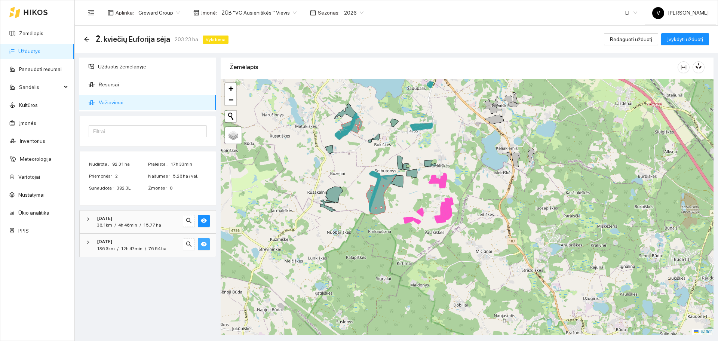
drag, startPoint x: 437, startPoint y: 224, endPoint x: 417, endPoint y: 216, distance: 21.6
click at [417, 216] on div at bounding box center [467, 207] width 493 height 256
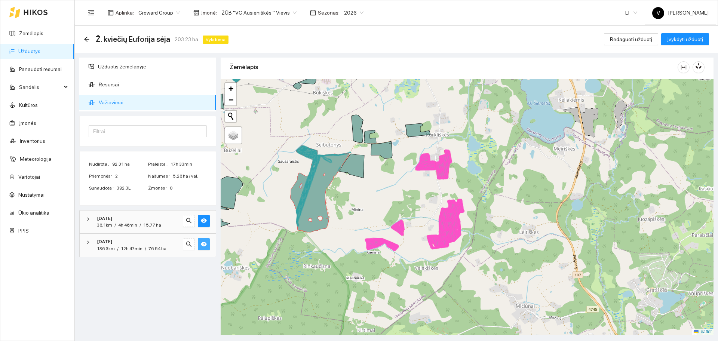
drag, startPoint x: 426, startPoint y: 200, endPoint x: 421, endPoint y: 199, distance: 5.4
click at [421, 199] on div at bounding box center [467, 207] width 493 height 256
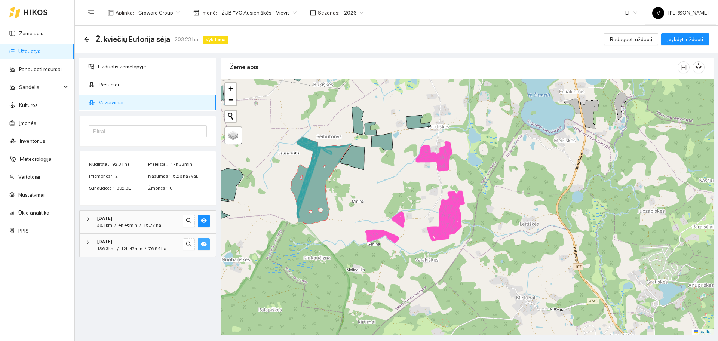
drag, startPoint x: 420, startPoint y: 208, endPoint x: 423, endPoint y: 200, distance: 8.3
click at [423, 200] on div at bounding box center [467, 207] width 493 height 256
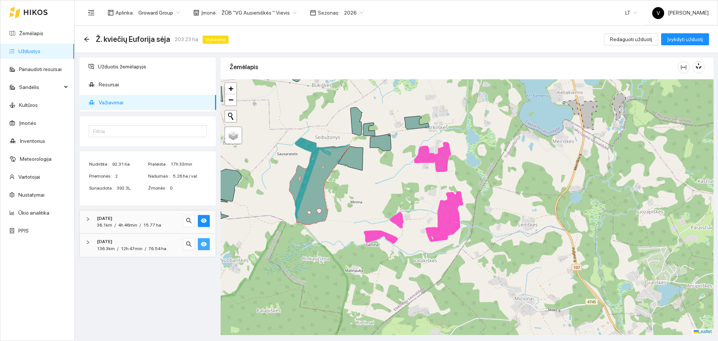
click at [427, 186] on div at bounding box center [467, 207] width 493 height 256
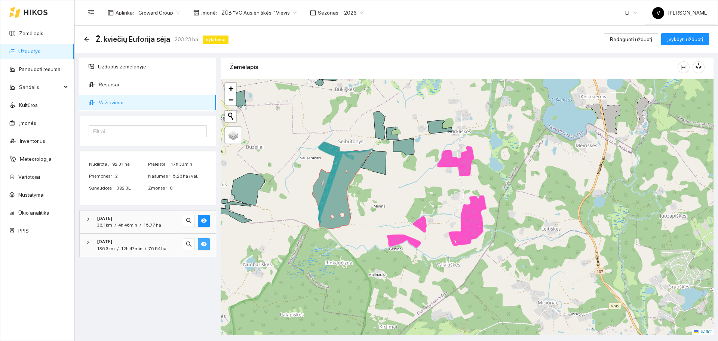
drag, startPoint x: 361, startPoint y: 195, endPoint x: 384, endPoint y: 199, distance: 23.5
click at [384, 199] on div at bounding box center [467, 207] width 493 height 256
click at [375, 194] on div at bounding box center [467, 207] width 493 height 256
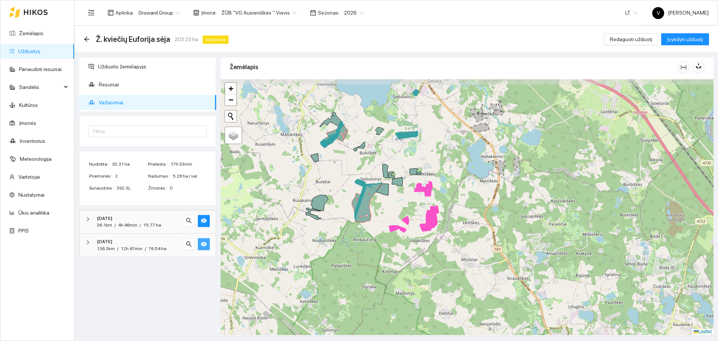
drag, startPoint x: 443, startPoint y: 192, endPoint x: 462, endPoint y: 204, distance: 22.6
click at [462, 204] on div at bounding box center [467, 207] width 493 height 256
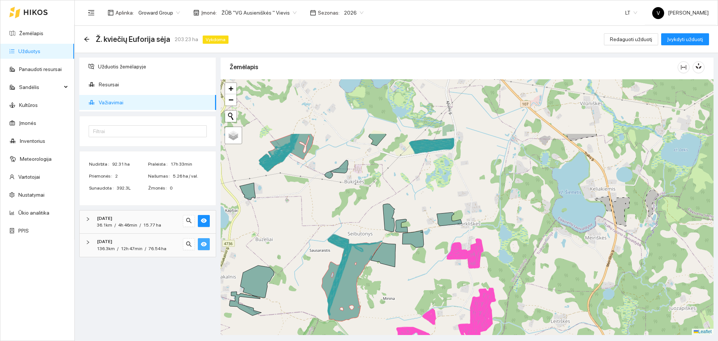
drag, startPoint x: 390, startPoint y: 190, endPoint x: 393, endPoint y: 275, distance: 85.3
click at [393, 275] on div at bounding box center [467, 207] width 493 height 256
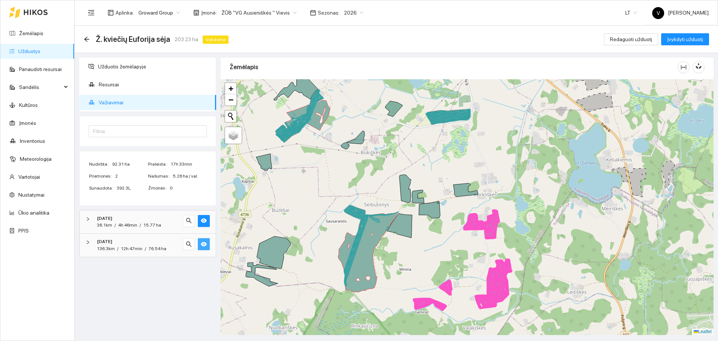
drag, startPoint x: 310, startPoint y: 200, endPoint x: 326, endPoint y: 165, distance: 38.1
click at [326, 165] on div at bounding box center [467, 207] width 493 height 256
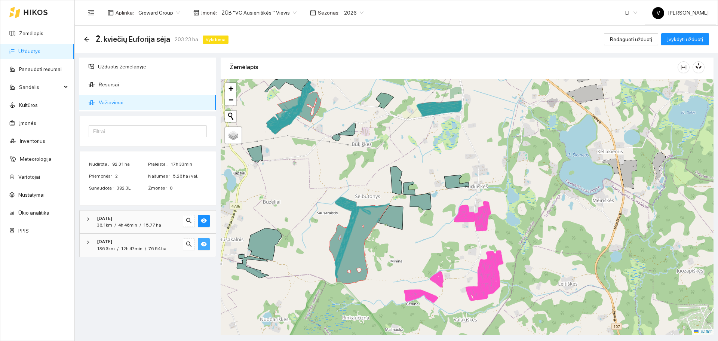
drag, startPoint x: 372, startPoint y: 179, endPoint x: 363, endPoint y: 171, distance: 12.2
click at [363, 171] on div at bounding box center [467, 207] width 493 height 256
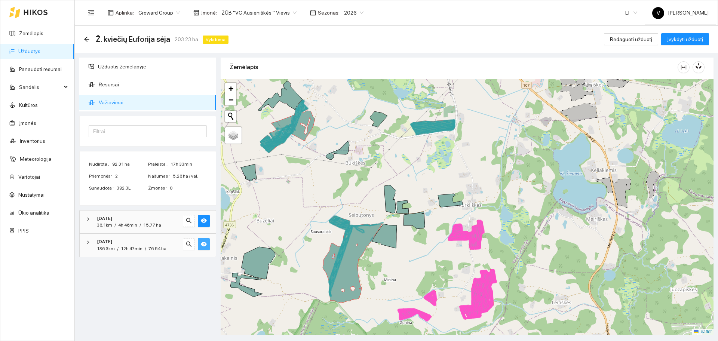
drag, startPoint x: 392, startPoint y: 187, endPoint x: 386, endPoint y: 206, distance: 19.7
click at [386, 206] on icon at bounding box center [390, 199] width 12 height 28
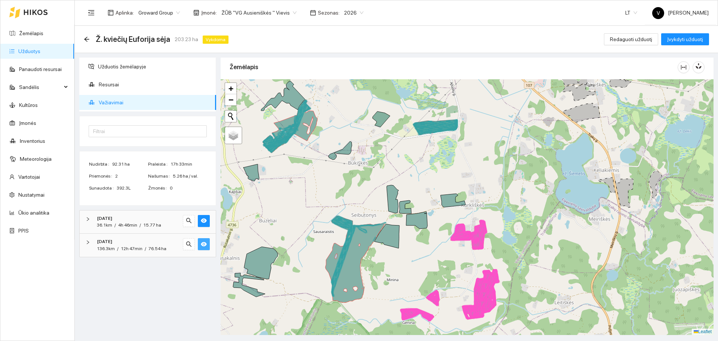
click at [341, 167] on div at bounding box center [467, 207] width 493 height 256
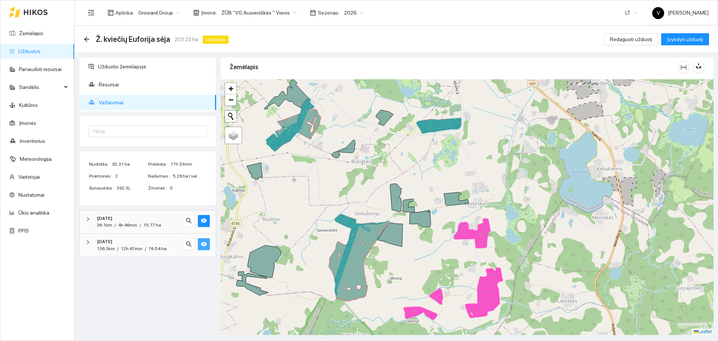
drag, startPoint x: 422, startPoint y: 176, endPoint x: 422, endPoint y: 182, distance: 6.0
click at [422, 182] on div at bounding box center [467, 207] width 493 height 256
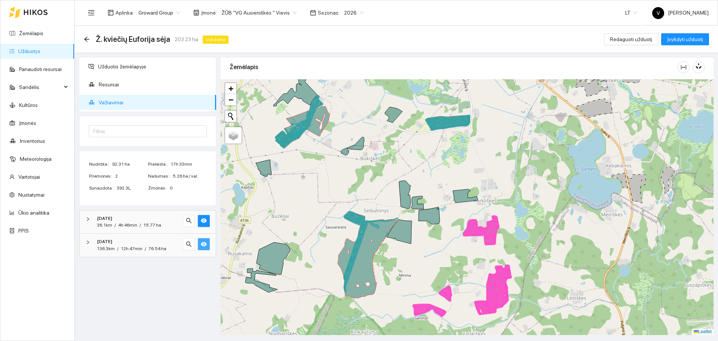
drag, startPoint x: 361, startPoint y: 191, endPoint x: 370, endPoint y: 188, distance: 10.2
click at [370, 188] on div at bounding box center [467, 207] width 493 height 256
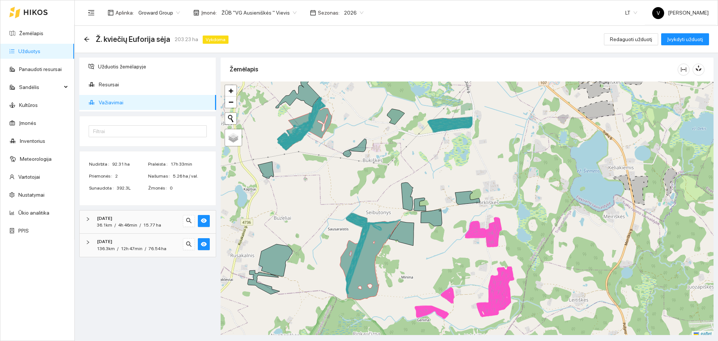
scroll to position [2, 0]
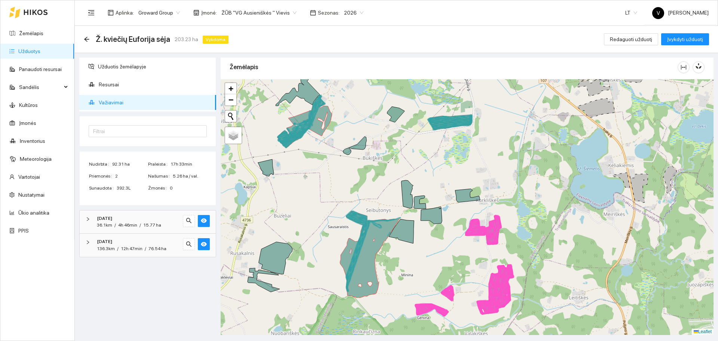
click at [259, 13] on span "ŽŪB "VG Ausieniškės " Vievis" at bounding box center [258, 12] width 75 height 11
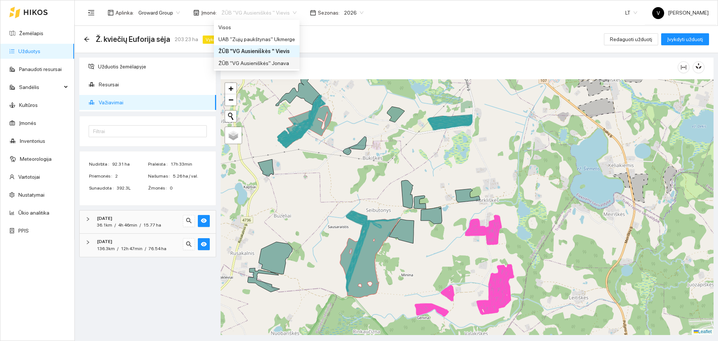
click at [263, 62] on div "ŽŪB "VG Ausieniškės" Jonava" at bounding box center [256, 63] width 77 height 8
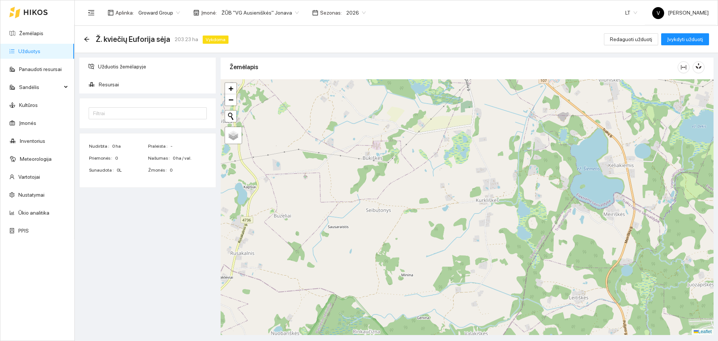
click at [35, 50] on link "Užduotys" at bounding box center [29, 51] width 22 height 6
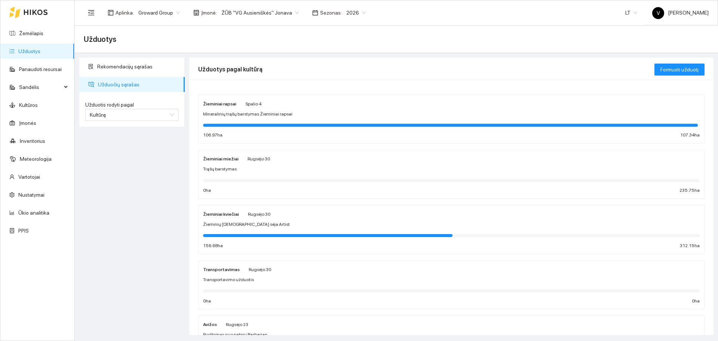
click at [216, 108] on div "Žieminiai rapsai Spalio 4 Mineralinių trąšų barstymas Žieminiai rapsai 106.97 h…" at bounding box center [451, 119] width 496 height 40
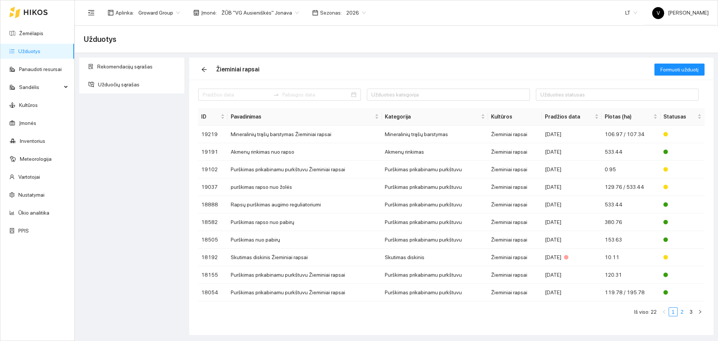
click at [682, 312] on link "2" at bounding box center [682, 312] width 8 height 8
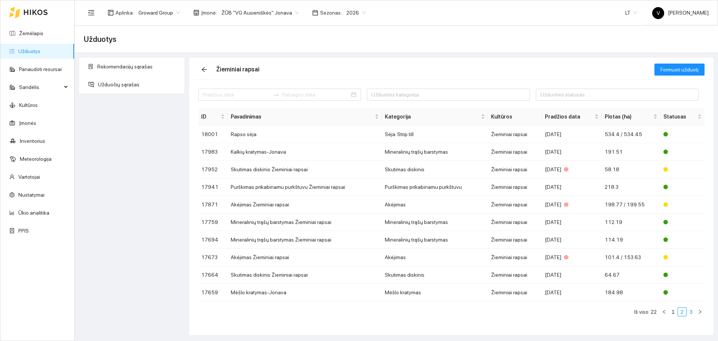
click at [692, 311] on link "3" at bounding box center [691, 312] width 8 height 8
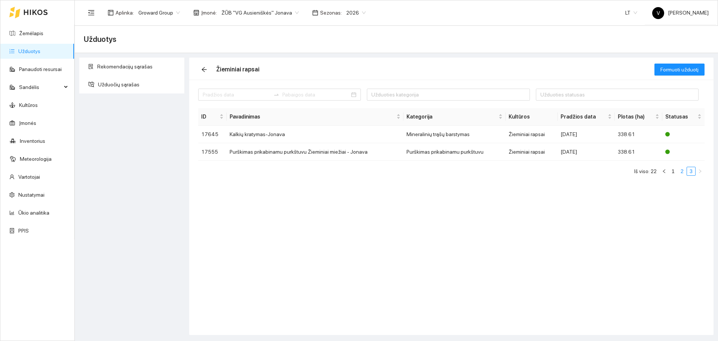
click at [681, 172] on link "2" at bounding box center [682, 171] width 8 height 8
